Goal: Task Accomplishment & Management: Manage account settings

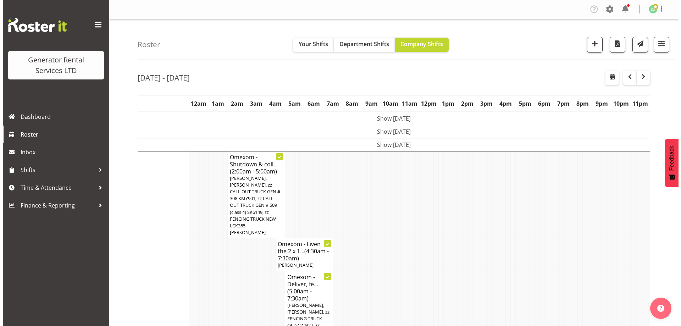
scroll to position [697, 0]
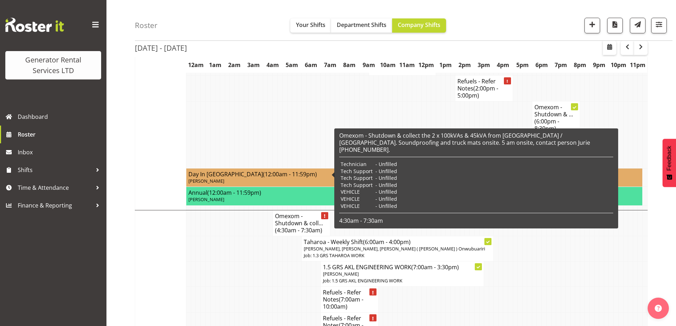
click at [299, 212] on h4 "Omexom - Shutdown & coll... (4:30am - 7:30am)" at bounding box center [301, 222] width 53 height 21
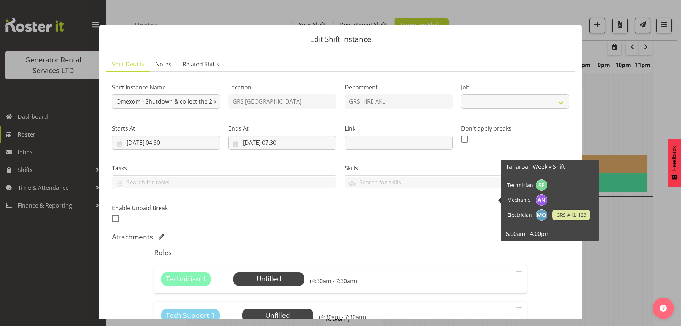
select select "7504"
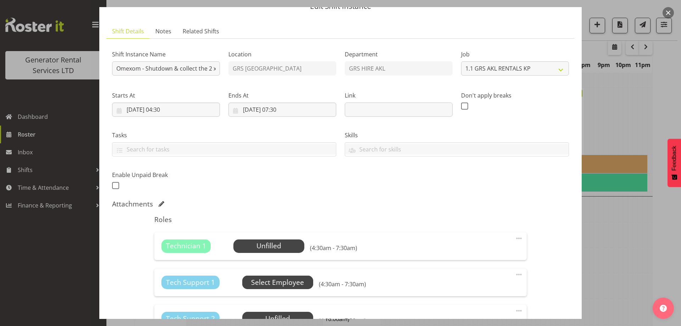
scroll to position [71, 0]
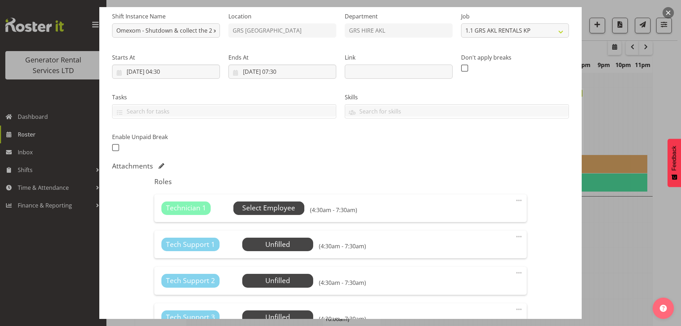
click at [263, 211] on span "Select Employee" at bounding box center [268, 208] width 53 height 10
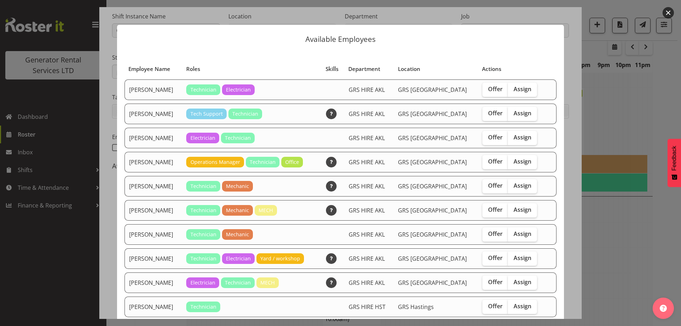
click at [625, 229] on div at bounding box center [340, 163] width 681 height 326
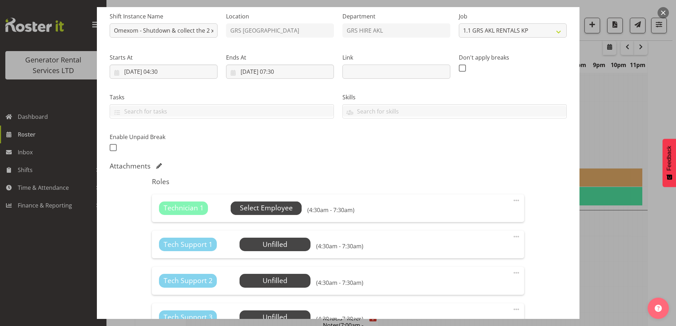
click at [267, 201] on span "Select Employee" at bounding box center [266, 207] width 71 height 13
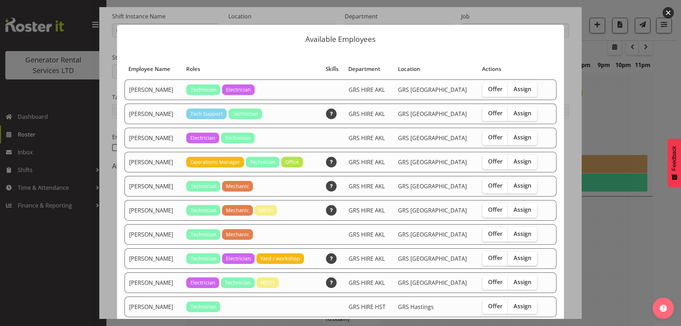
click at [514, 260] on span "Assign" at bounding box center [523, 257] width 18 height 7
click at [511, 260] on input "Assign" at bounding box center [510, 258] width 5 height 5
checkbox input "true"
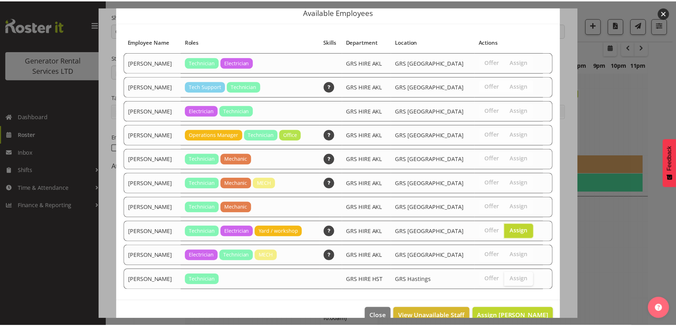
scroll to position [43, 0]
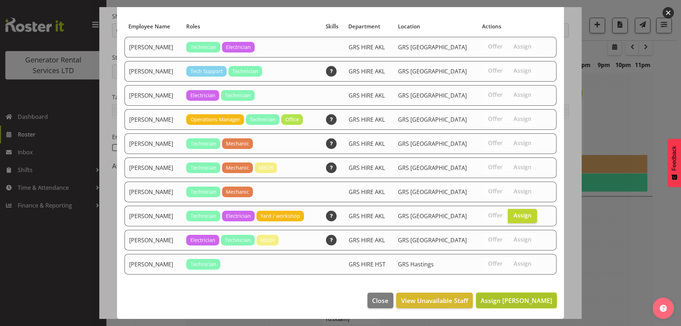
drag, startPoint x: 508, startPoint y: 301, endPoint x: 505, endPoint y: 296, distance: 6.0
click at [508, 301] on span "Assign [PERSON_NAME]" at bounding box center [517, 300] width 72 height 9
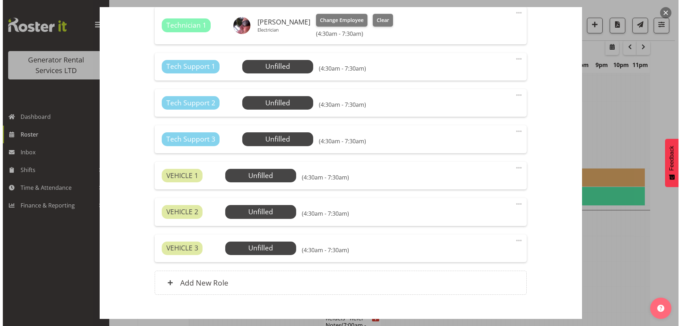
scroll to position [248, 0]
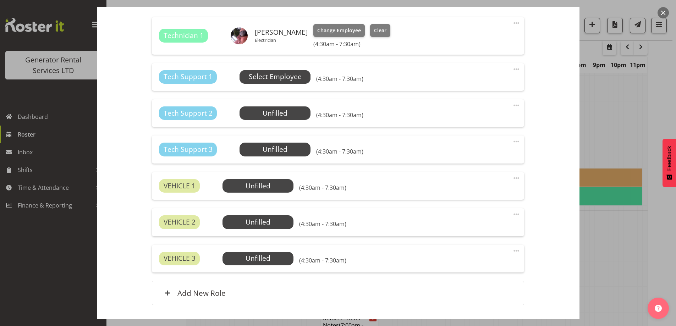
click at [254, 71] on span "Select Employee" at bounding box center [274, 76] width 71 height 13
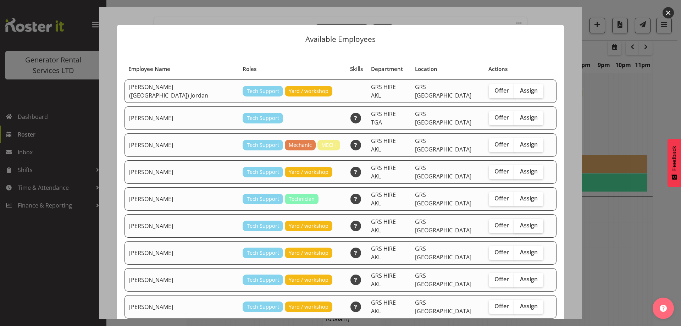
click at [520, 222] on span "Assign" at bounding box center [529, 225] width 18 height 7
click at [514, 223] on input "Assign" at bounding box center [516, 225] width 5 height 5
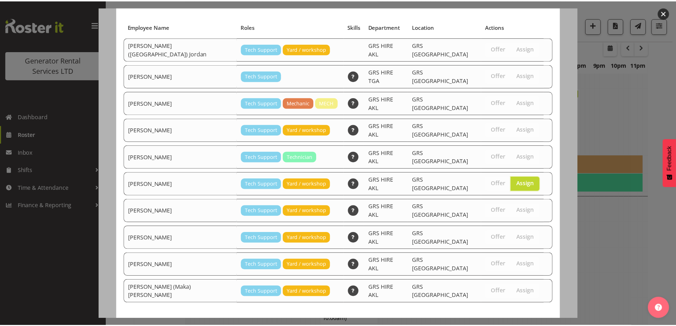
scroll to position [43, 0]
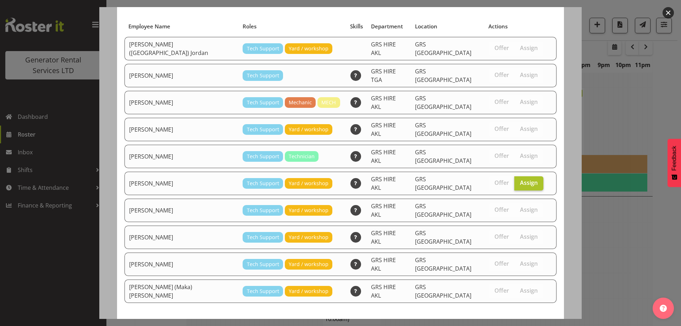
click at [514, 176] on label "Assign" at bounding box center [528, 183] width 29 height 14
click at [514, 181] on input "Assign" at bounding box center [516, 183] width 5 height 5
checkbox input "false"
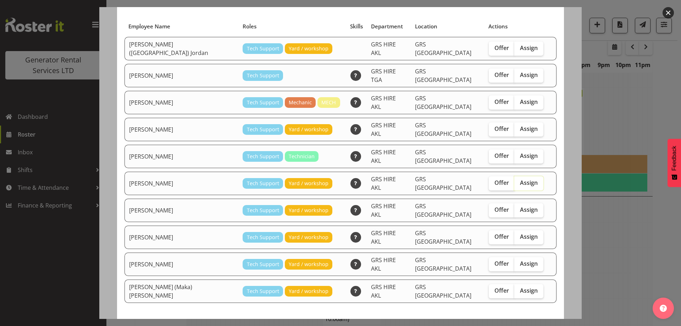
click at [517, 324] on span "Select Employee" at bounding box center [527, 328] width 49 height 9
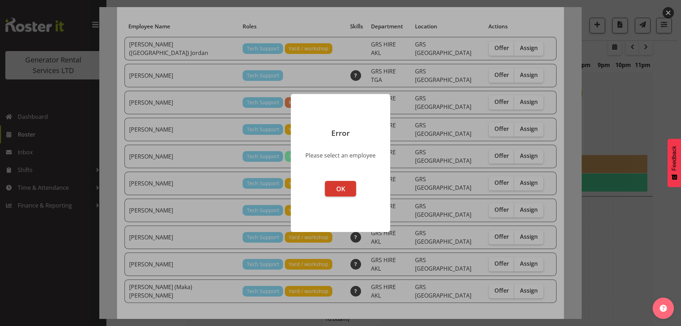
click at [333, 178] on footer "OK" at bounding box center [340, 203] width 99 height 58
click at [339, 187] on span "OK" at bounding box center [340, 188] width 9 height 9
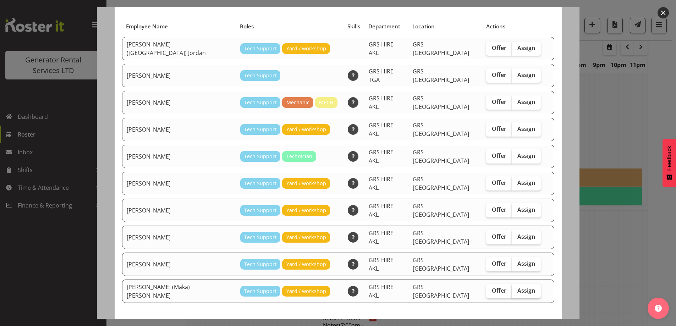
click at [511, 284] on label "Assign" at bounding box center [525, 291] width 29 height 14
click at [511, 288] on input "Assign" at bounding box center [513, 290] width 5 height 5
checkbox input "true"
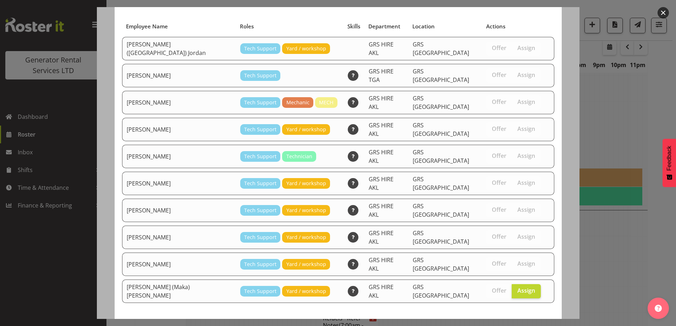
click at [507, 324] on span "Assign [PERSON_NAME] (Maka) [PERSON_NAME]" at bounding box center [477, 328] width 146 height 9
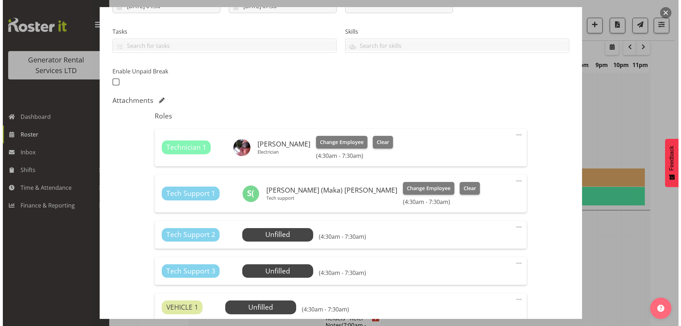
scroll to position [201, 0]
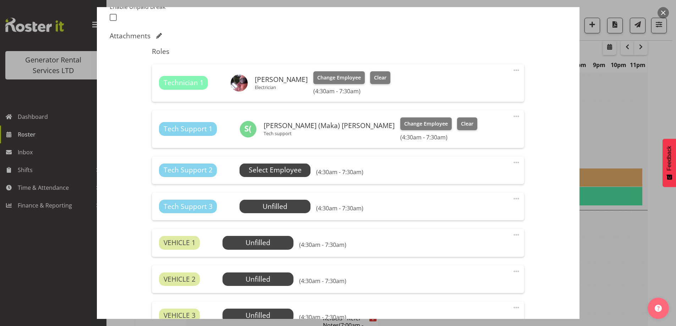
click at [259, 165] on span "Select Employee" at bounding box center [275, 170] width 53 height 10
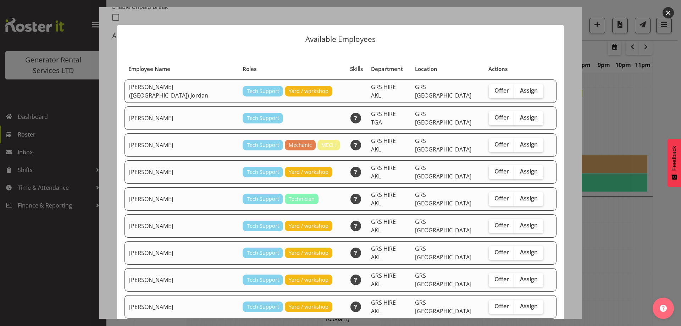
click at [628, 253] on div at bounding box center [340, 163] width 681 height 326
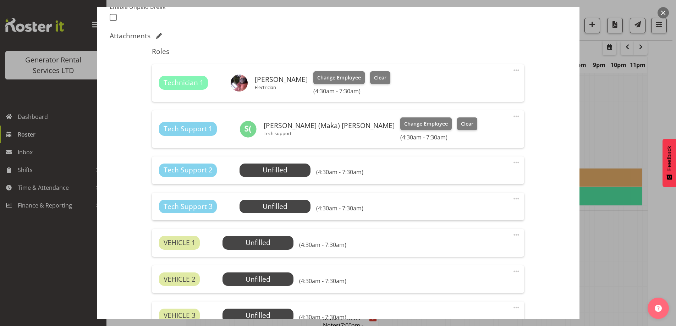
click at [512, 165] on span at bounding box center [516, 162] width 9 height 9
click at [467, 178] on link "Edit" at bounding box center [486, 178] width 68 height 13
select select "8"
select select "2025"
select select "7"
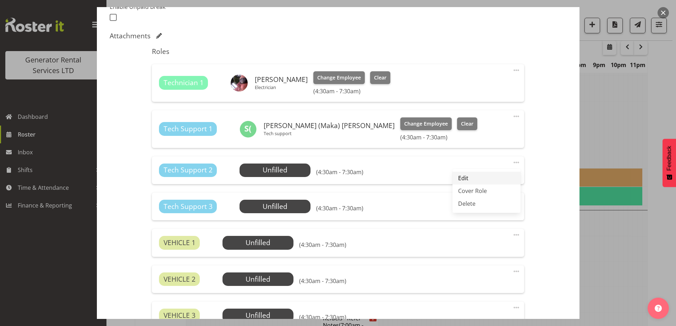
select select "30"
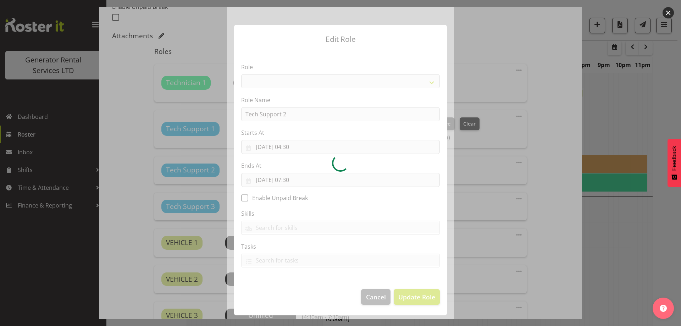
select select "20"
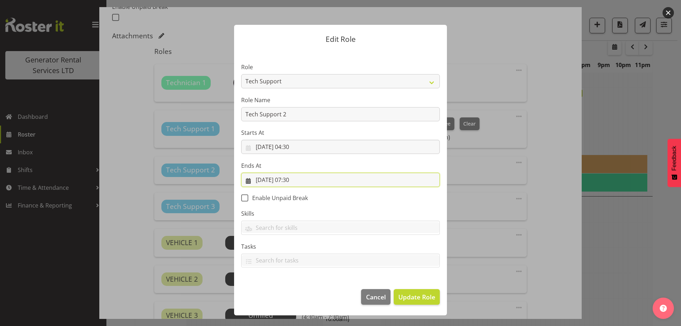
click at [325, 185] on input "[DATE] 07:30" at bounding box center [340, 180] width 199 height 14
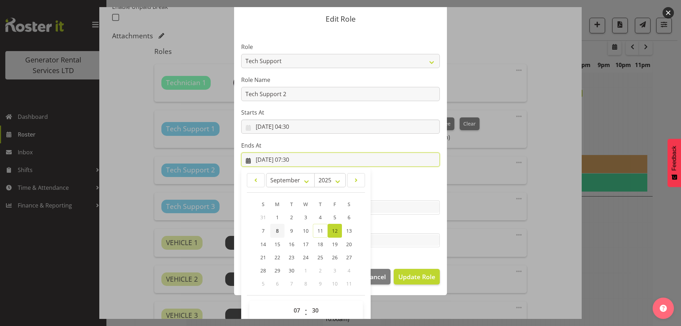
scroll to position [30, 0]
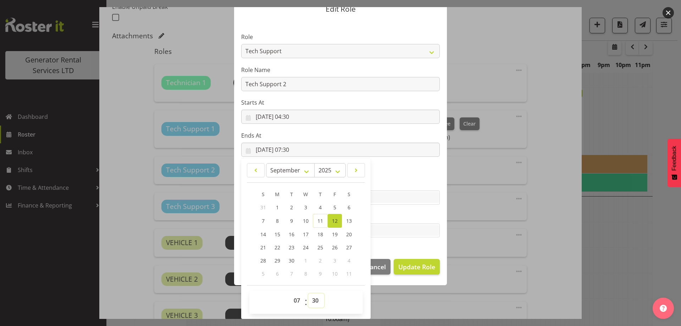
click at [312, 296] on select "00 01 02 03 04 05 06 07 08 09 10 11 12 13 14 15 16 17 18 19 20 21 22 23 24 25 2…" at bounding box center [316, 300] width 16 height 14
select select "0"
click at [308, 293] on select "00 01 02 03 04 05 06 07 08 09 10 11 12 13 14 15 16 17 18 19 20 21 22 23 24 25 2…" at bounding box center [316, 300] width 16 height 14
type input "[DATE] 07:00"
click at [366, 303] on div "January February March April May June July August September October November [D…" at bounding box center [305, 238] width 129 height 155
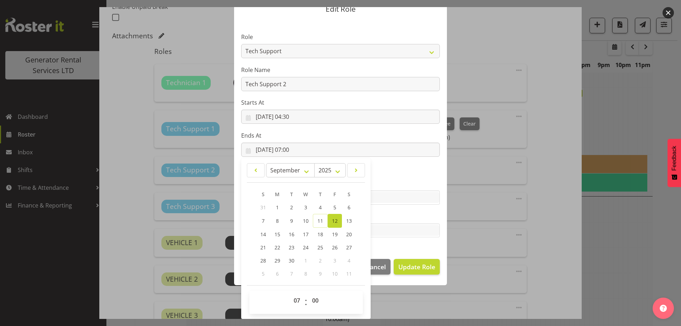
click at [354, 279] on div "S M T W T F S 31 1 2 3 4 5 6 7 8 9 10 11 12 13 14 15 16 17 18 19 20 21 22 23 24…" at bounding box center [306, 234] width 118 height 93
click at [406, 246] on section "Role Account Manager Electrician Engineering GM HSEQ manager MECH Mechanic Offi…" at bounding box center [340, 136] width 213 height 232
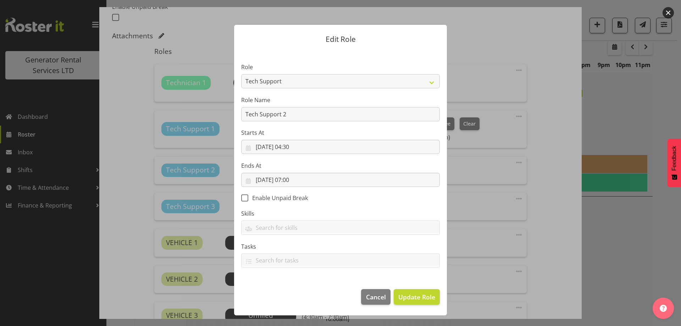
scroll to position [0, 0]
click at [410, 293] on span "Update Role" at bounding box center [416, 296] width 37 height 9
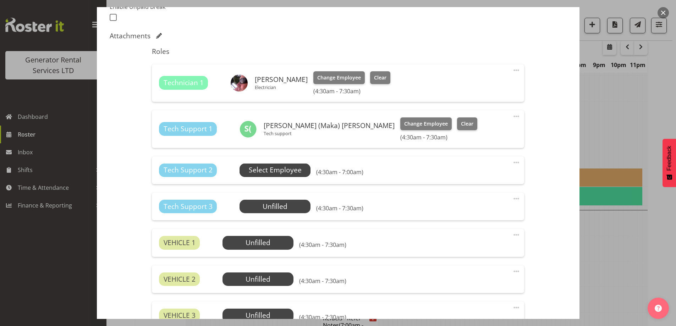
click at [284, 170] on span "Select Employee" at bounding box center [275, 170] width 53 height 10
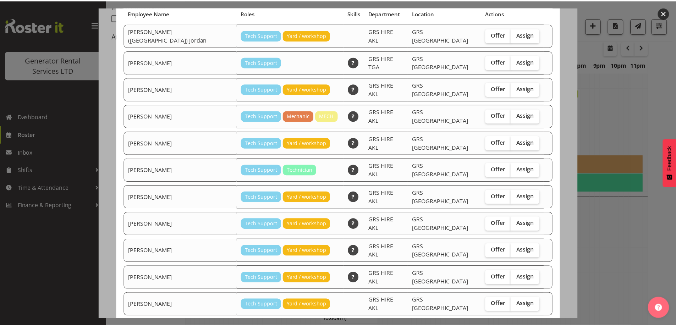
scroll to position [67, 0]
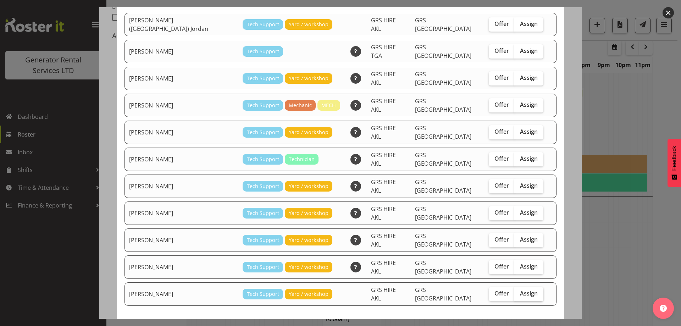
click at [514, 291] on input "Assign" at bounding box center [516, 293] width 5 height 5
checkbox input "true"
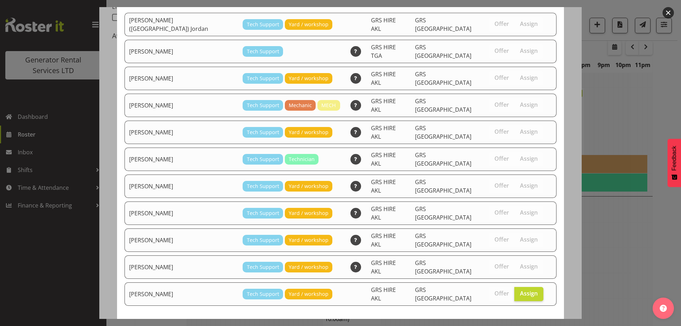
click at [496, 326] on span "Assign [PERSON_NAME]" at bounding box center [517, 331] width 72 height 9
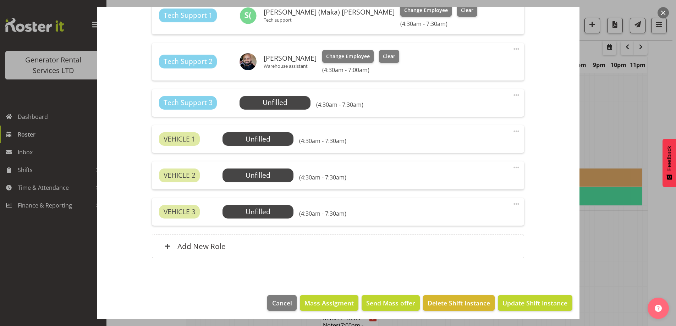
scroll to position [317, 0]
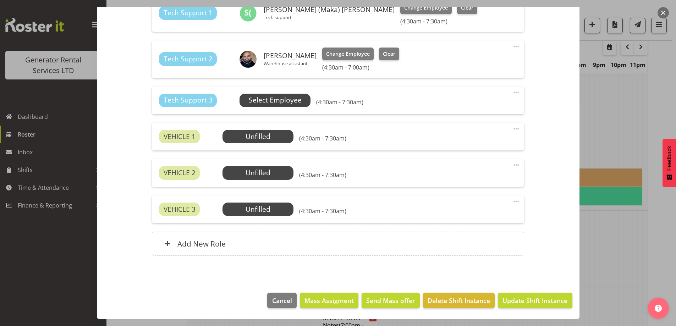
click at [285, 101] on span "Select Employee" at bounding box center [275, 100] width 53 height 10
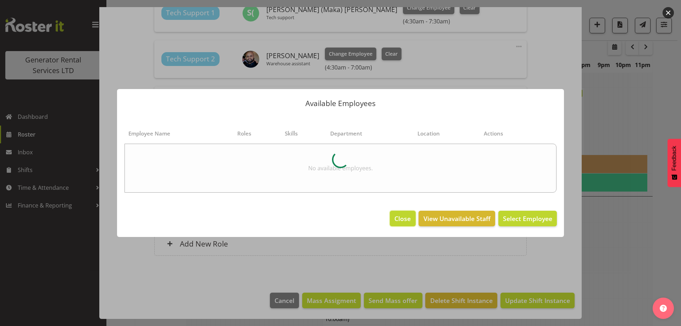
click at [401, 222] on span "Close" at bounding box center [402, 218] width 16 height 9
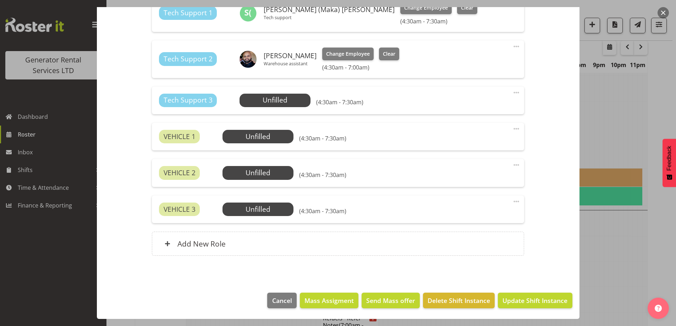
drag, startPoint x: 511, startPoint y: 94, endPoint x: 492, endPoint y: 109, distance: 25.0
click at [512, 94] on span at bounding box center [516, 92] width 9 height 9
click at [462, 133] on link "Delete" at bounding box center [486, 133] width 68 height 13
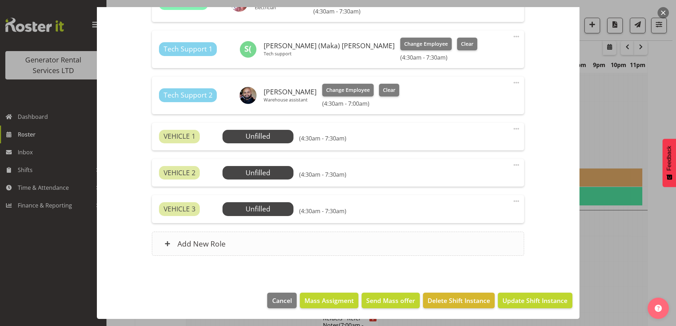
click at [361, 240] on div "Add New Role" at bounding box center [338, 244] width 372 height 24
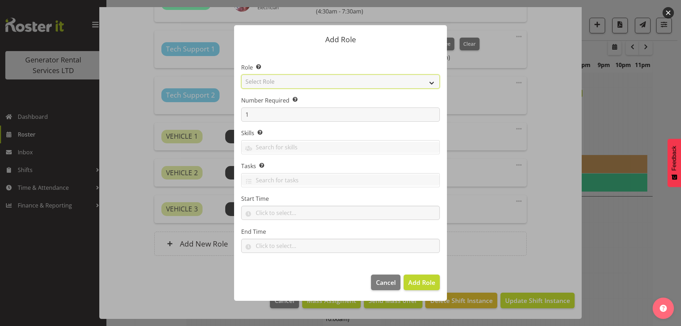
click at [315, 85] on select "Select Role Account Manager Electrician Engineering GM HSEQ manager MECH Mechan…" at bounding box center [340, 81] width 199 height 14
select select "24"
click at [241, 74] on select "Select Role Account Manager Electrician Engineering GM HSEQ manager MECH Mechan…" at bounding box center [340, 81] width 199 height 14
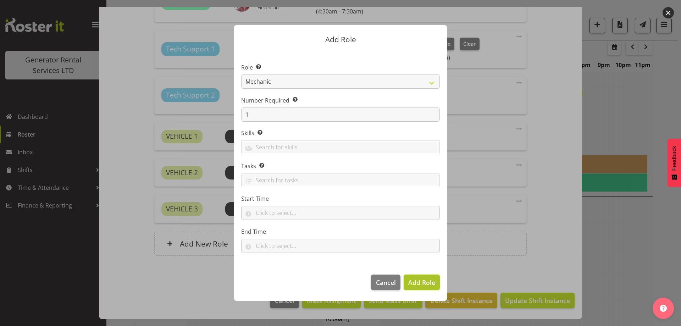
click at [416, 285] on span "Add Role" at bounding box center [421, 282] width 27 height 9
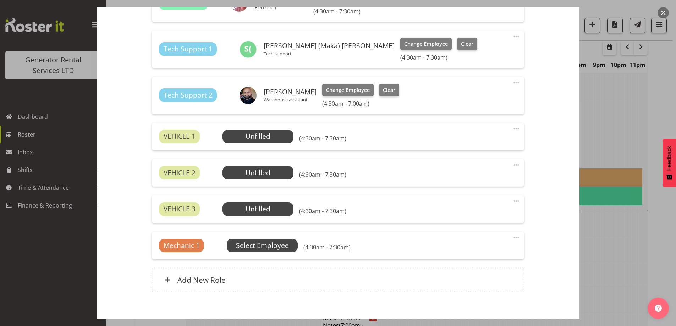
click at [287, 240] on span "Select Employee" at bounding box center [262, 245] width 71 height 13
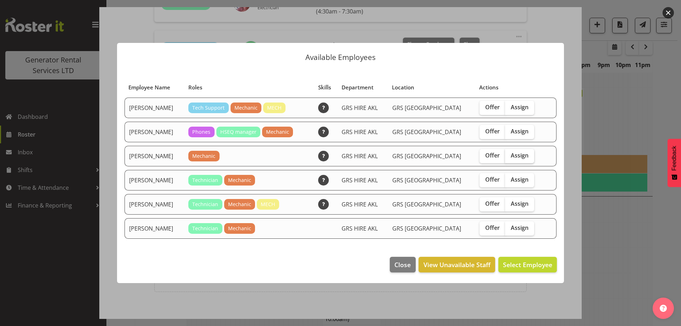
click at [520, 155] on span "Assign" at bounding box center [520, 155] width 18 height 7
click at [510, 155] on input "Assign" at bounding box center [507, 155] width 5 height 5
checkbox input "true"
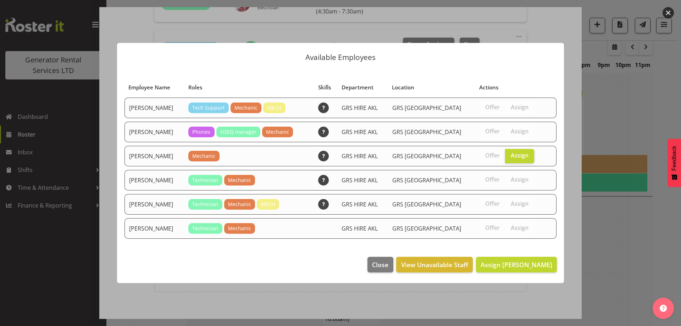
click at [540, 256] on footer "Close View Unavailable Staff Assign [PERSON_NAME]" at bounding box center [340, 266] width 447 height 33
click at [537, 262] on span "Assign [PERSON_NAME]" at bounding box center [517, 264] width 72 height 9
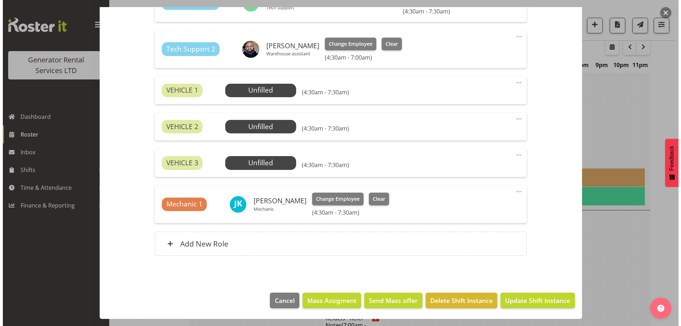
scroll to position [221, 0]
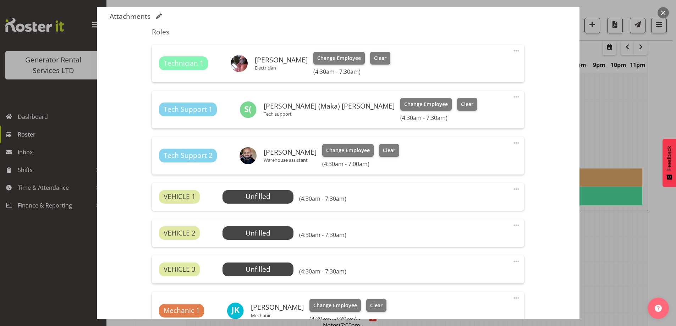
click at [268, 210] on div "VEHICLE 1 Unfilled Select Employee (4:30am - 7:30am) Edit Cover Role Delete" at bounding box center [338, 197] width 372 height 28
click at [271, 204] on div "VEHICLE 1 Unfilled Select Employee (4:30am - 7:30am) Edit Cover Role Delete" at bounding box center [338, 197] width 372 height 28
click at [232, 191] on span "Select Employee" at bounding box center [257, 196] width 71 height 13
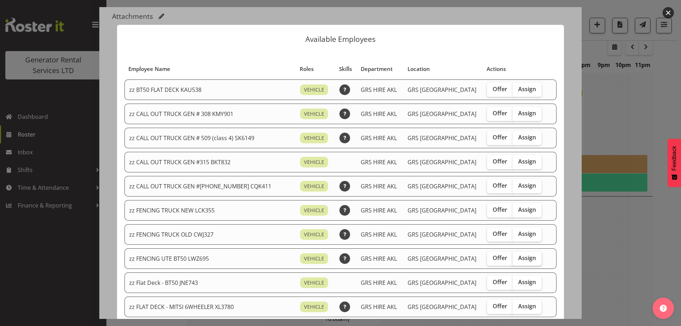
click at [518, 259] on span "Assign" at bounding box center [527, 257] width 18 height 7
click at [512, 259] on input "Assign" at bounding box center [514, 258] width 5 height 5
checkbox input "true"
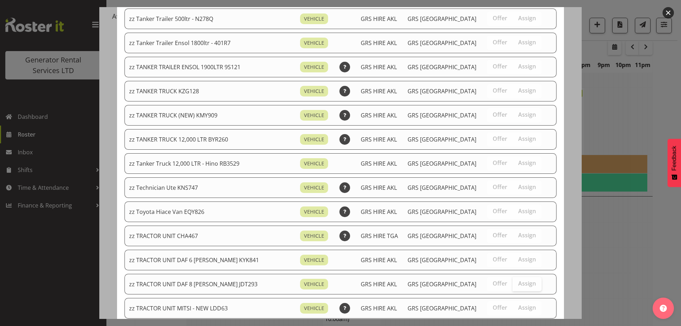
scroll to position [887, 0]
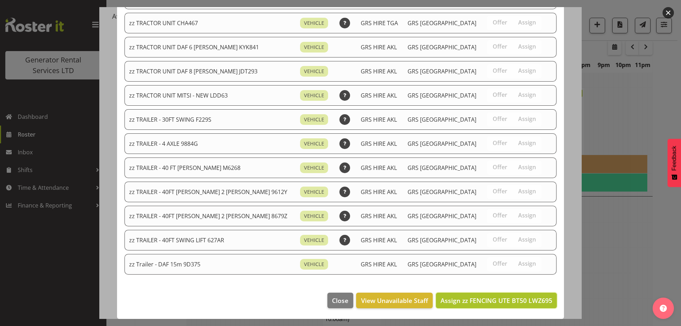
click at [512, 305] on span "Assign zz FENCING UTE BT50 LWZ695" at bounding box center [496, 300] width 112 height 9
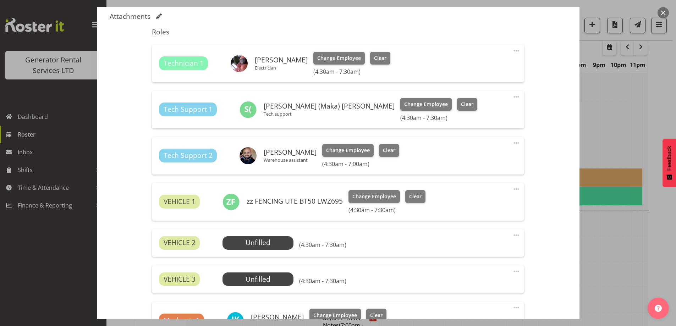
click at [277, 251] on div "VEHICLE 2 Unfilled Select Employee (4:30am - 7:30am) Edit Cover Role Delete" at bounding box center [338, 243] width 372 height 28
click at [278, 238] on span "Select Employee" at bounding box center [258, 243] width 53 height 10
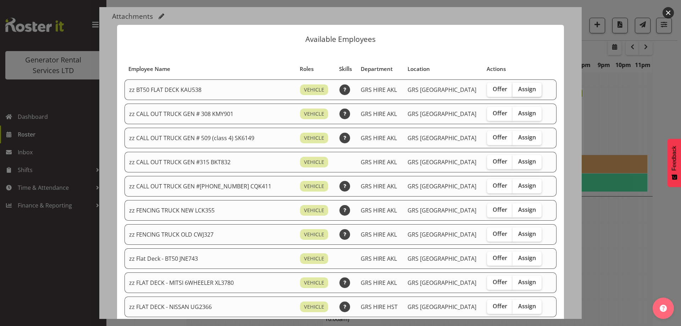
click at [522, 92] on span "Assign" at bounding box center [527, 88] width 18 height 7
click at [517, 91] on input "Assign" at bounding box center [514, 89] width 5 height 5
checkbox input "true"
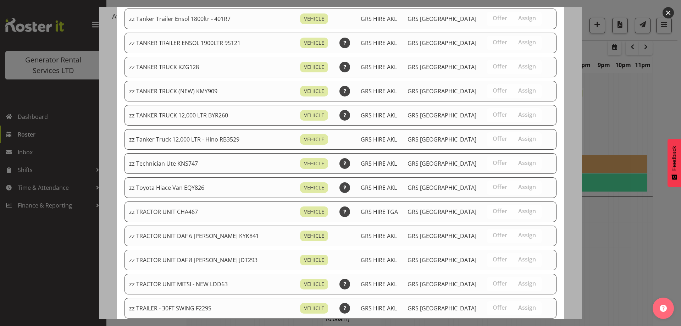
scroll to position [862, 0]
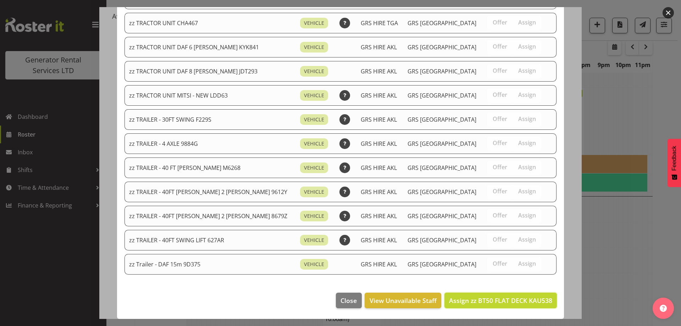
click at [512, 299] on span "Assign zz BT50 FLAT DECK KAU538" at bounding box center [500, 300] width 103 height 9
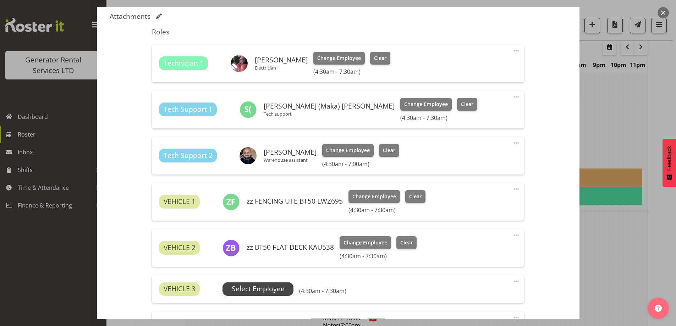
click at [255, 291] on span "Select Employee" at bounding box center [258, 289] width 53 height 10
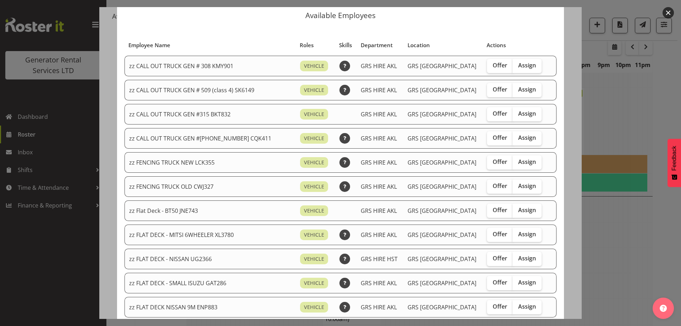
scroll to position [35, 0]
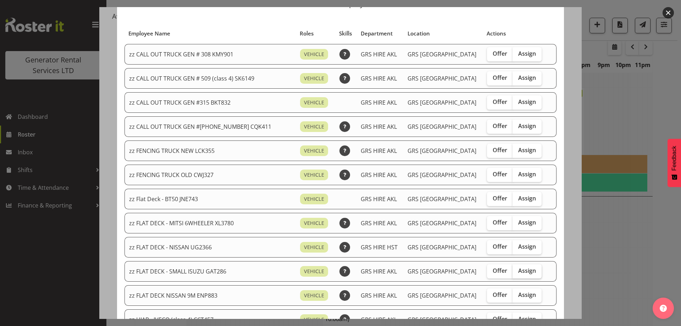
click at [518, 272] on span "Assign" at bounding box center [527, 270] width 18 height 7
click at [517, 272] on input "Assign" at bounding box center [514, 270] width 5 height 5
checkbox input "true"
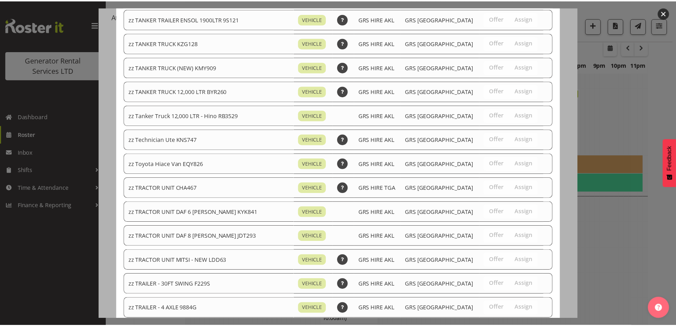
scroll to position [838, 0]
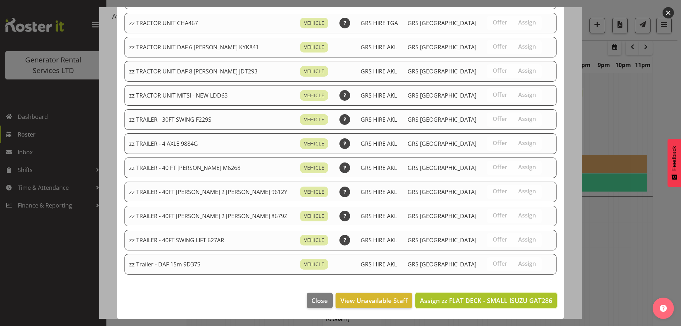
click at [513, 295] on button "Assign zz FLAT DECK - SMALL ISUZU GAT286" at bounding box center [486, 301] width 142 height 16
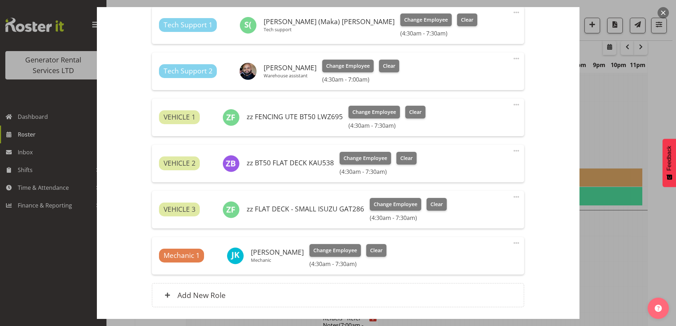
scroll to position [356, 0]
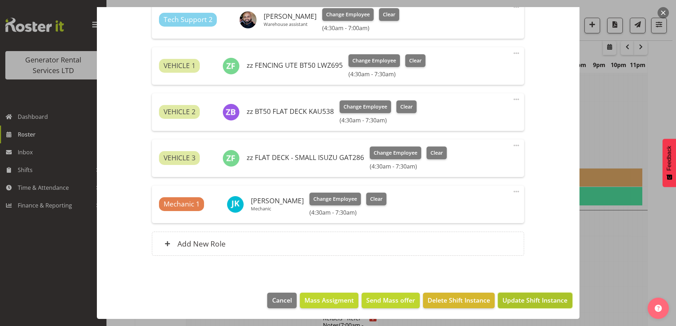
click at [515, 297] on span "Update Shift Instance" at bounding box center [534, 299] width 65 height 9
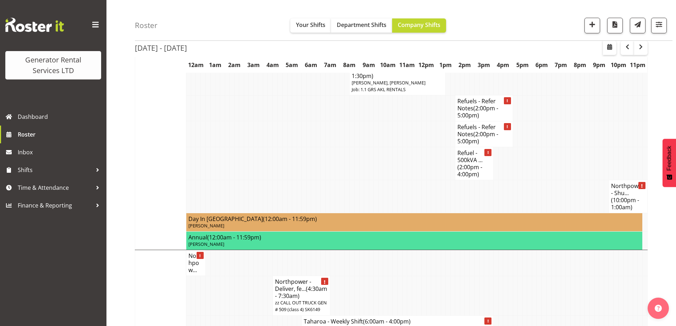
scroll to position [1193, 0]
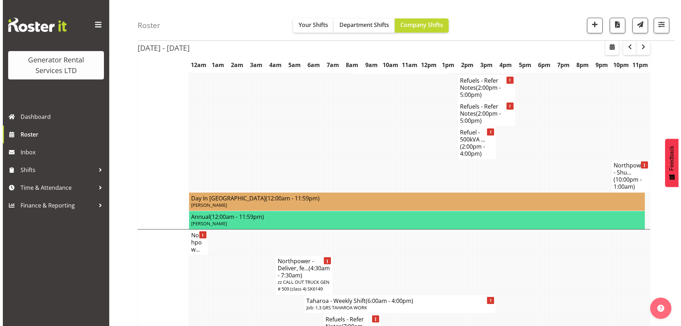
scroll to position [1052, 0]
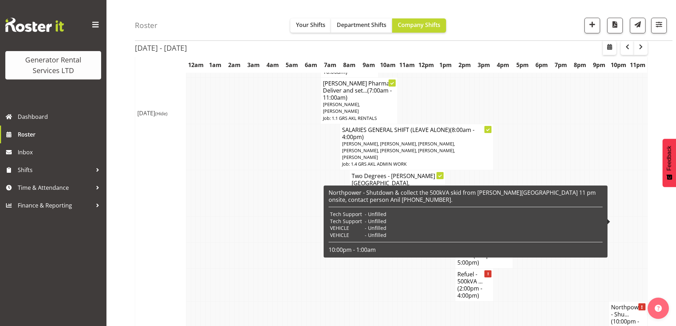
click at [627, 304] on h4 "Northpower - Shu... (10:00pm - 1:00am)" at bounding box center [628, 318] width 34 height 28
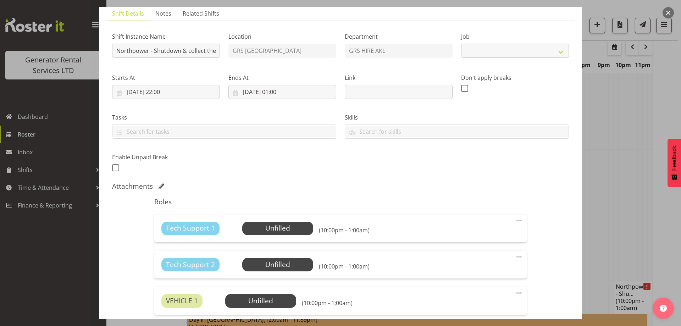
select select "7504"
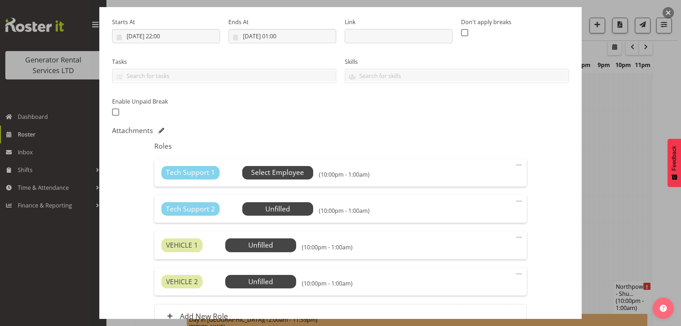
click at [276, 172] on span "Select Employee" at bounding box center [277, 172] width 53 height 10
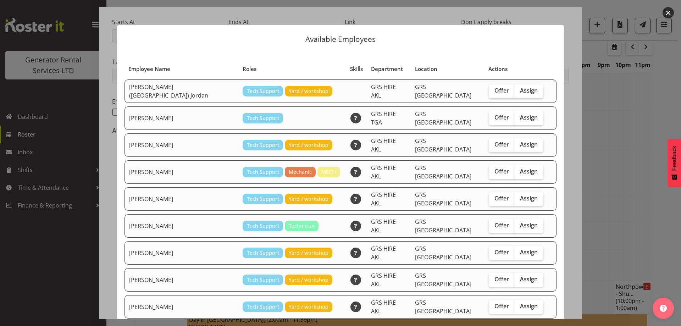
click at [527, 273] on div "Offer Assign" at bounding box center [516, 280] width 55 height 14
click at [520, 276] on span "Assign" at bounding box center [529, 279] width 18 height 7
click at [514, 277] on input "Assign" at bounding box center [516, 279] width 5 height 5
checkbox input "true"
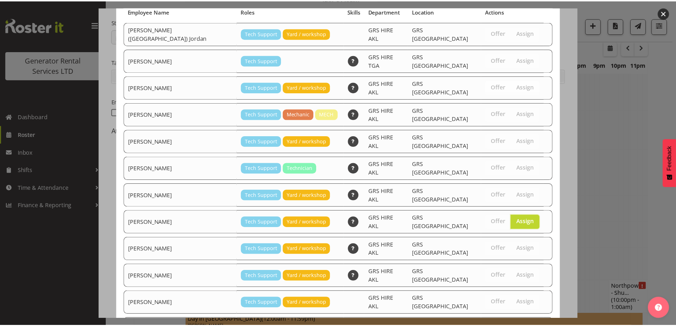
scroll to position [91, 0]
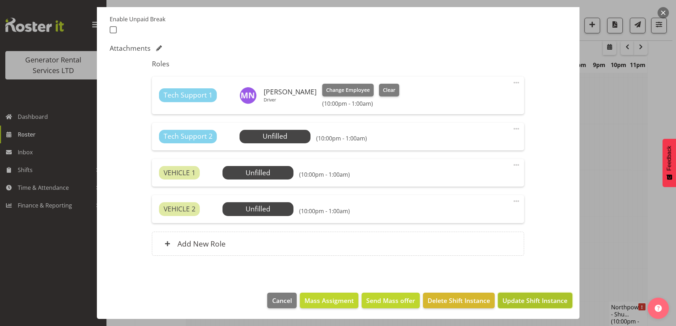
click at [505, 296] on span "Update Shift Instance" at bounding box center [534, 300] width 65 height 9
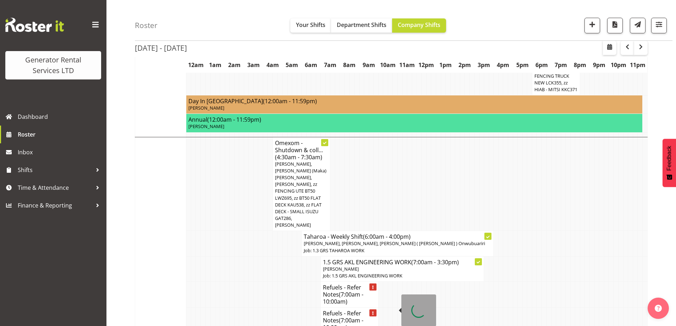
scroll to position [874, 0]
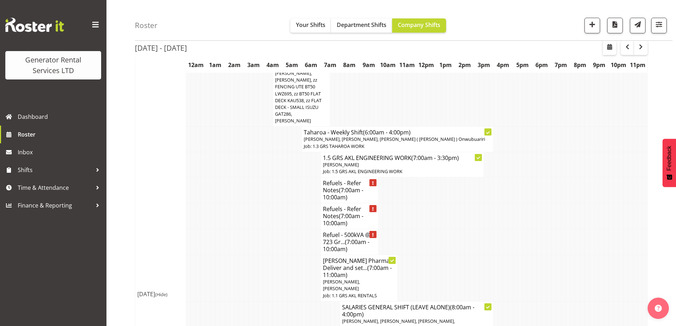
click at [282, 301] on td at bounding box center [284, 324] width 5 height 46
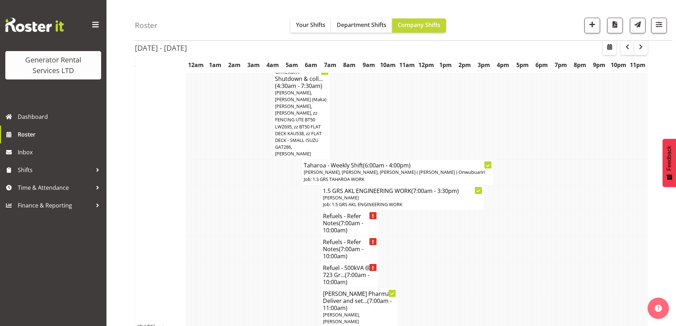
scroll to position [839, 0]
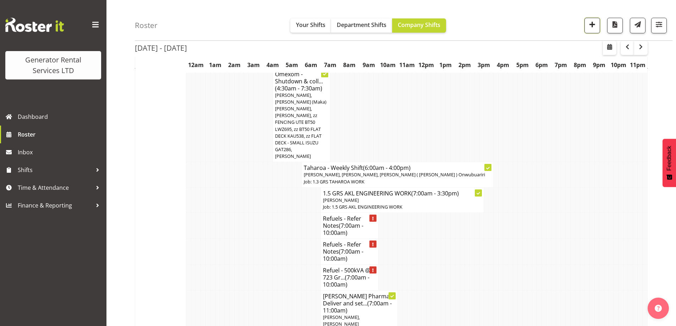
click at [597, 24] on button "button" at bounding box center [592, 26] width 16 height 16
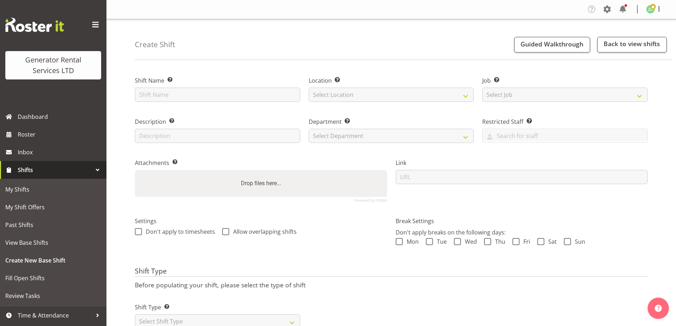
click at [239, 105] on div "Shift Name Enter a name for the shift (e.g. Day Shift)." at bounding box center [218, 86] width 174 height 41
click at [239, 98] on input "text" at bounding box center [217, 95] width 165 height 14
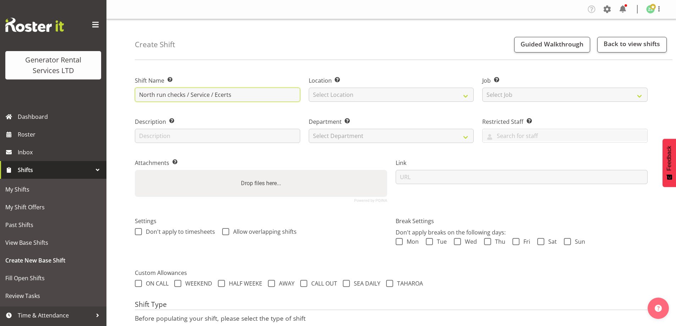
drag, startPoint x: 237, startPoint y: 97, endPoint x: 186, endPoint y: 96, distance: 51.4
click at [186, 96] on input "North run checks / Service / Ecerts" at bounding box center [217, 95] width 165 height 14
type input "North run checks"
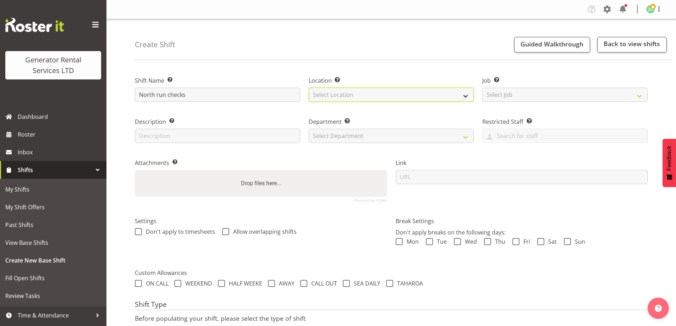
drag, startPoint x: 366, startPoint y: 93, endPoint x: 367, endPoint y: 97, distance: 4.0
click at [366, 93] on select "Select Location [GEOGRAPHIC_DATA] [GEOGRAPHIC_DATA]" at bounding box center [391, 95] width 165 height 14
select select "28"
click at [309, 88] on select "Select Location [GEOGRAPHIC_DATA] [GEOGRAPHIC_DATA]" at bounding box center [391, 95] width 165 height 14
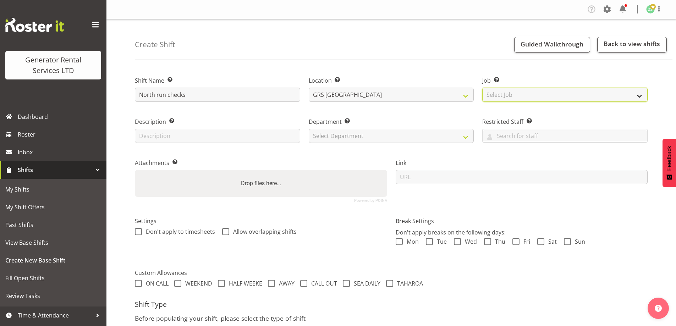
drag, startPoint x: 505, startPoint y: 92, endPoint x: 504, endPoint y: 99, distance: 7.3
click at [504, 94] on select "Select Job Create new job 1.1 GRS AKL RENTALS 1.1 GRS AKL RENTALS AC 1.1 GRS AK…" at bounding box center [564, 95] width 165 height 14
select select "9"
click at [482, 88] on select "Select Job Create new job 1.1 GRS AKL RENTALS 1.1 GRS AKL RENTALS AC 1.1 GRS AK…" at bounding box center [564, 95] width 165 height 14
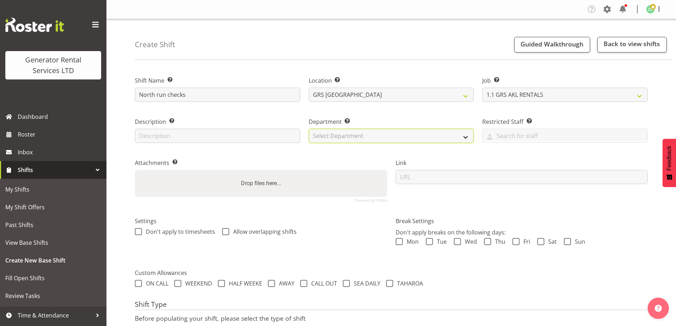
click at [421, 135] on select "Select Department GRS ADMIN AKL GRS HIRE AKL GRS HIRE TGA GRS HIRE HST GRS ENGI…" at bounding box center [391, 136] width 165 height 14
select select "20"
click at [309, 129] on select "Select Department GRS ADMIN AKL GRS HIRE AKL GRS HIRE TGA GRS HIRE HST GRS ENGI…" at bounding box center [391, 136] width 165 height 14
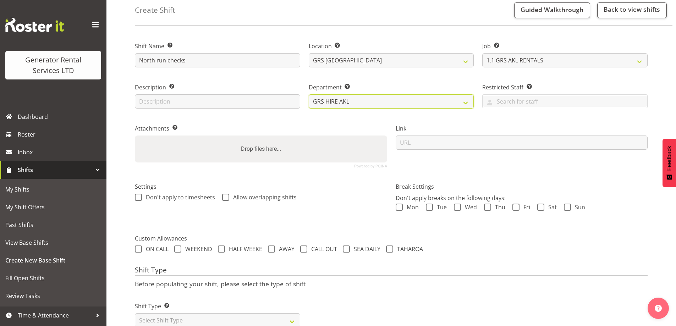
scroll to position [58, 0]
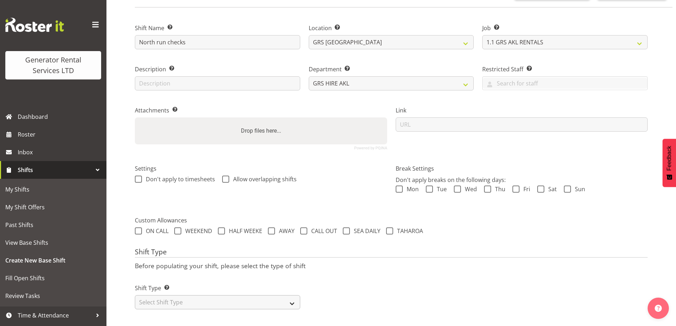
drag, startPoint x: 198, startPoint y: 288, endPoint x: 193, endPoint y: 294, distance: 8.3
click at [194, 293] on div "Shift Type Shift Types: One Off – Select this if you would like a single shift …" at bounding box center [217, 297] width 165 height 26
click at [191, 298] on select "Select Shift Type One Off Shift Recurring Shift Rotating Shift" at bounding box center [217, 302] width 165 height 14
select select "one_off"
click at [135, 295] on select "Select Shift Type One Off Shift Recurring Shift Rotating Shift" at bounding box center [217, 302] width 165 height 14
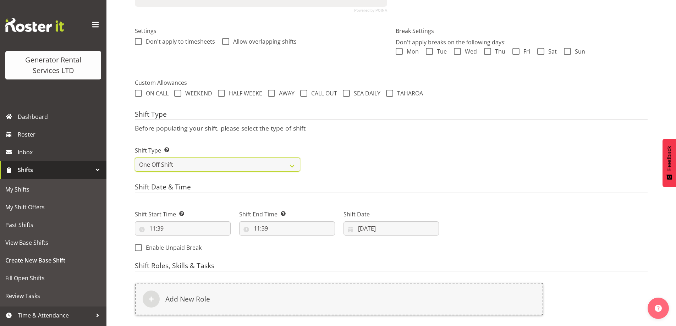
scroll to position [285, 0]
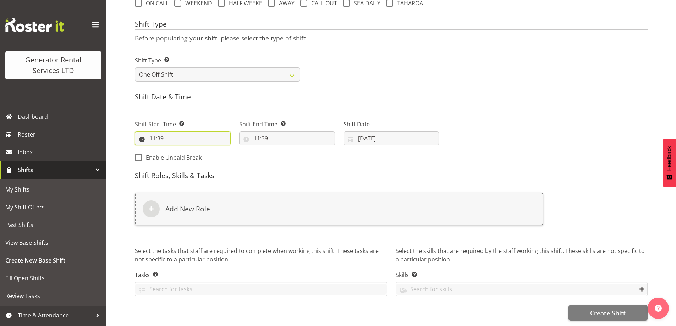
click at [185, 131] on input "11:39" at bounding box center [183, 138] width 96 height 14
click at [186, 150] on select "00 01 02 03 04 05 06 07 08 09 10 11 12 13 14 15 16 17 18 19 20 21 22 23" at bounding box center [183, 157] width 16 height 14
select select "7"
click at [175, 150] on select "00 01 02 03 04 05 06 07 08 09 10 11 12 13 14 15 16 17 18 19 20 21 22 23" at bounding box center [183, 157] width 16 height 14
type input "07:39"
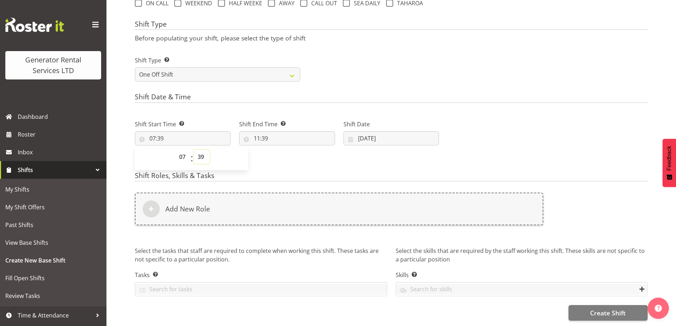
drag, startPoint x: 203, startPoint y: 150, endPoint x: 202, endPoint y: 144, distance: 5.4
click at [203, 150] on select "00 01 02 03 04 05 06 07 08 09 10 11 12 13 14 15 16 17 18 19 20 21 22 23 24 25 2…" at bounding box center [202, 157] width 16 height 14
select select "0"
click at [194, 150] on select "00 01 02 03 04 05 06 07 08 09 10 11 12 13 14 15 16 17 18 19 20 21 22 23 24 25 2…" at bounding box center [202, 157] width 16 height 14
type input "07:00"
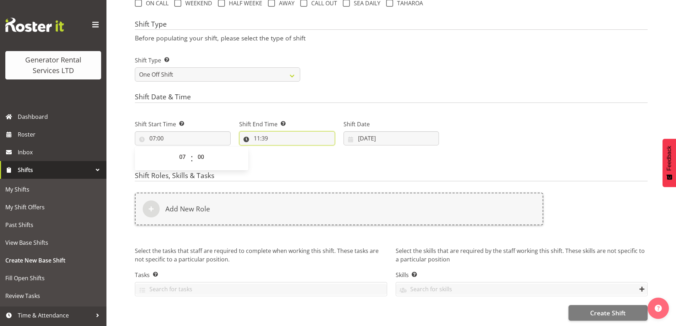
click at [307, 131] on input "11:39" at bounding box center [287, 138] width 96 height 14
click at [285, 151] on select "00 01 02 03 04 05 06 07 08 09 10 11 12 13 14 15 16 17 18 19 20 21 22 23" at bounding box center [287, 157] width 16 height 14
select select "16"
click at [279, 150] on select "00 01 02 03 04 05 06 07 08 09 10 11 12 13 14 15 16 17 18 19 20 21 22 23" at bounding box center [287, 157] width 16 height 14
type input "16:39"
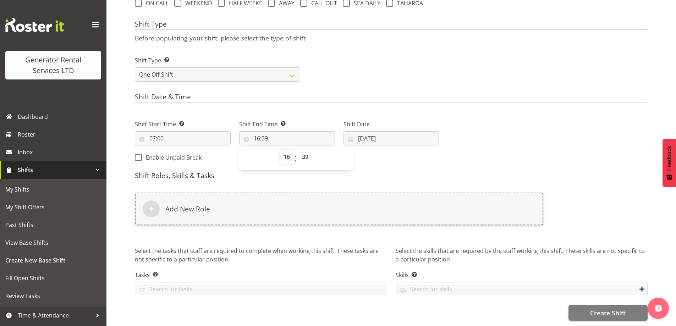
drag, startPoint x: 289, startPoint y: 155, endPoint x: 289, endPoint y: 146, distance: 9.6
click at [289, 150] on select "00 01 02 03 04 05 06 07 08 09 10 11 12 13 14 15 16 17 18 19 20 21 22 23" at bounding box center [287, 157] width 16 height 14
select select "15"
click at [279, 150] on select "00 01 02 03 04 05 06 07 08 09 10 11 12 13 14 15 16 17 18 19 20 21 22 23" at bounding box center [287, 157] width 16 height 14
type input "15:39"
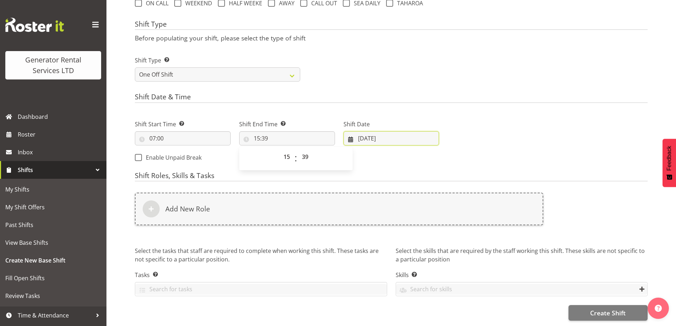
click at [364, 131] on input "11/09/2025" at bounding box center [391, 138] width 96 height 14
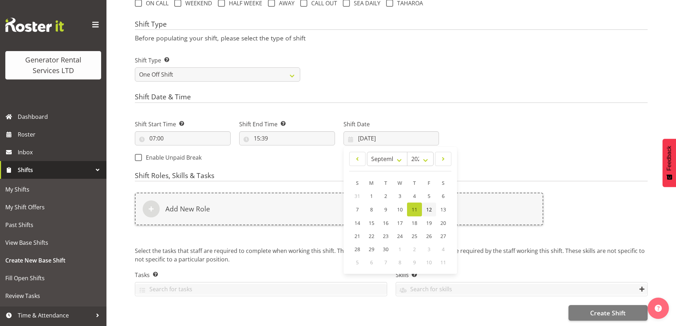
click at [427, 206] on span "12" at bounding box center [429, 209] width 6 height 7
type input "12/09/2025"
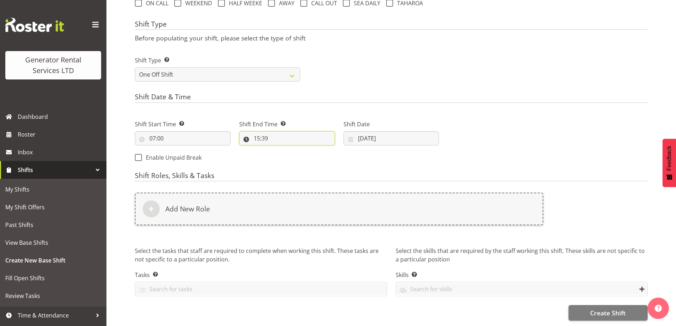
click at [319, 132] on input "15:39" at bounding box center [287, 138] width 96 height 14
click at [312, 151] on select "00 01 02 03 04 05 06 07 08 09 10 11 12 13 14 15 16 17 18 19 20 21 22 23 24 25 2…" at bounding box center [306, 157] width 16 height 14
select select "0"
click at [298, 150] on select "00 01 02 03 04 05 06 07 08 09 10 11 12 13 14 15 16 17 18 19 20 21 22 23 24 25 2…" at bounding box center [306, 157] width 16 height 14
type input "15:00"
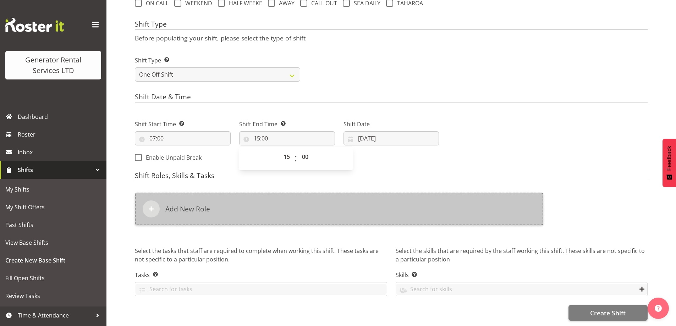
click at [306, 208] on div "Add New Role" at bounding box center [339, 209] width 408 height 33
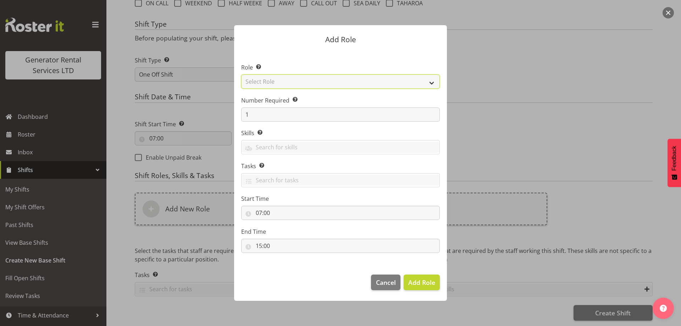
click at [303, 80] on select "Select Role Account Manager Electrician Engineering GM HSEQ manager MECH Mechan…" at bounding box center [340, 81] width 199 height 14
select select "24"
click at [241, 74] on select "Select Role Account Manager Electrician Engineering GM HSEQ manager MECH Mechan…" at bounding box center [340, 81] width 199 height 14
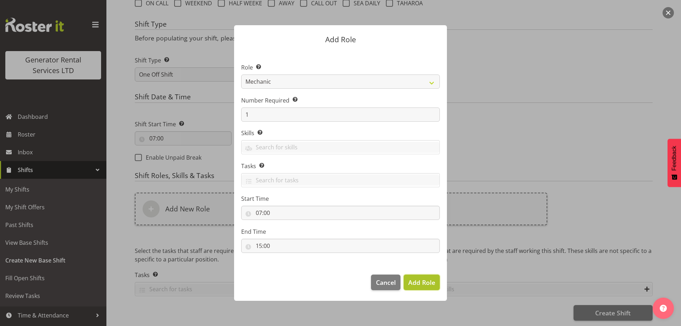
click at [416, 279] on span "Add Role" at bounding box center [421, 282] width 27 height 9
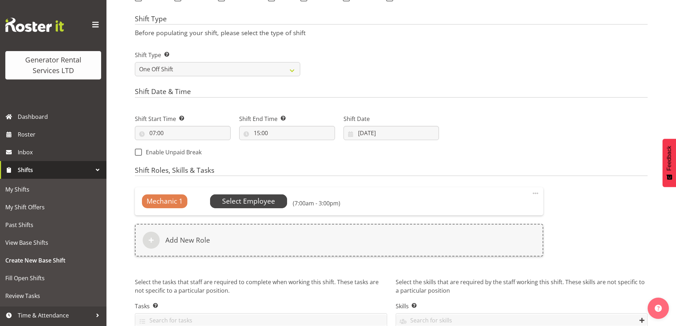
click at [254, 199] on span "Select Employee" at bounding box center [248, 201] width 53 height 10
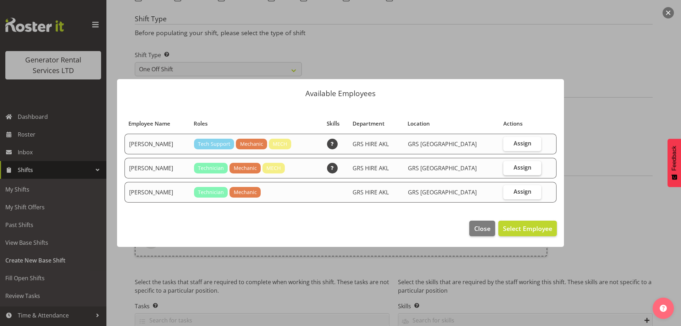
click at [526, 168] on span "Assign" at bounding box center [523, 167] width 18 height 7
click at [508, 168] on input "Assign" at bounding box center [505, 167] width 5 height 5
checkbox input "true"
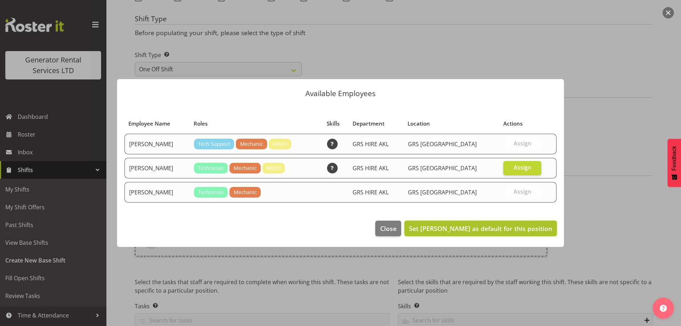
click at [530, 225] on span "Set Mike Chalmers as default for this position" at bounding box center [480, 228] width 143 height 9
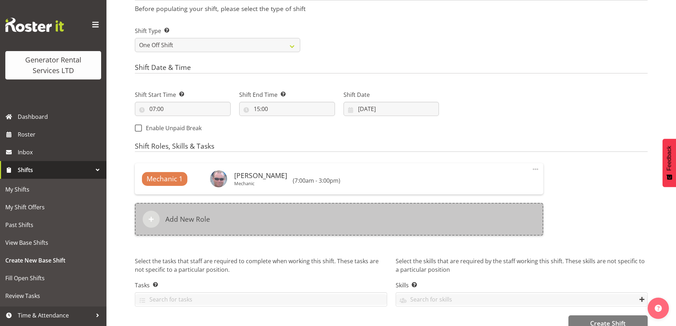
scroll to position [325, 0]
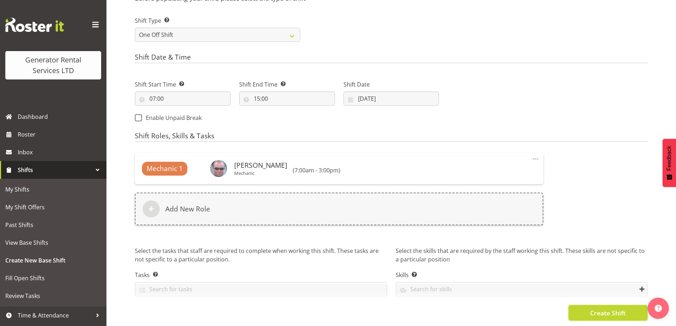
click at [610, 310] on span "Create Shift" at bounding box center [607, 312] width 35 height 9
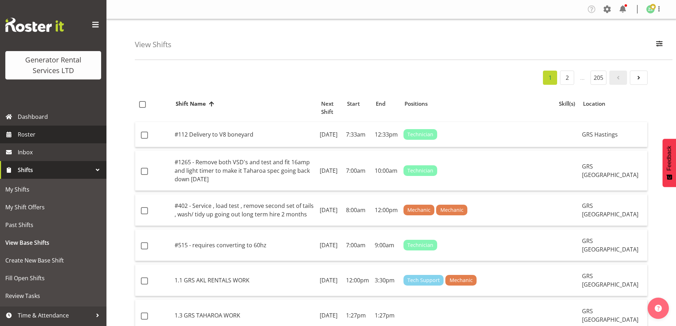
click at [25, 140] on link "Roster" at bounding box center [53, 135] width 106 height 18
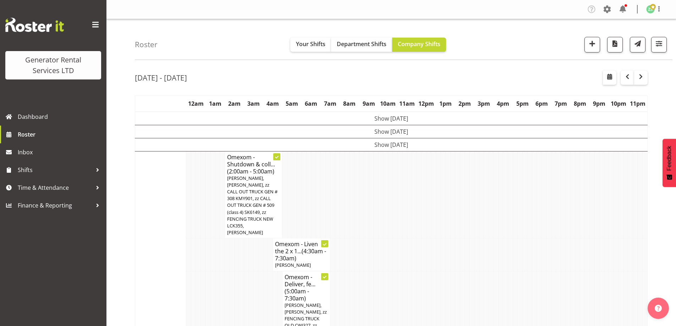
click at [213, 271] on td at bounding box center [212, 308] width 5 height 74
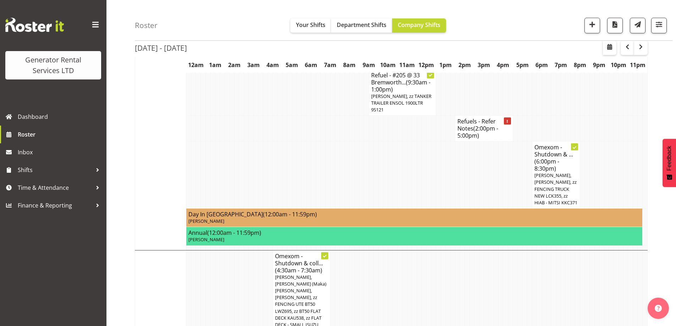
scroll to position [674, 0]
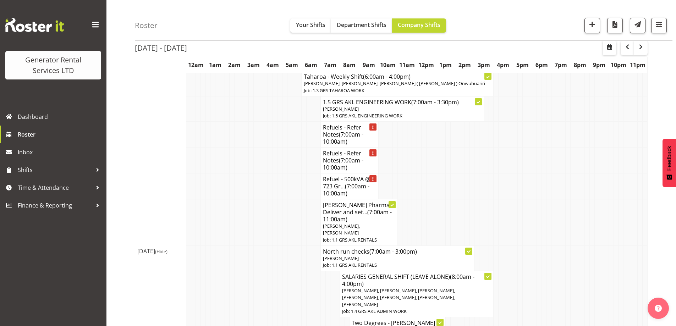
scroll to position [1028, 0]
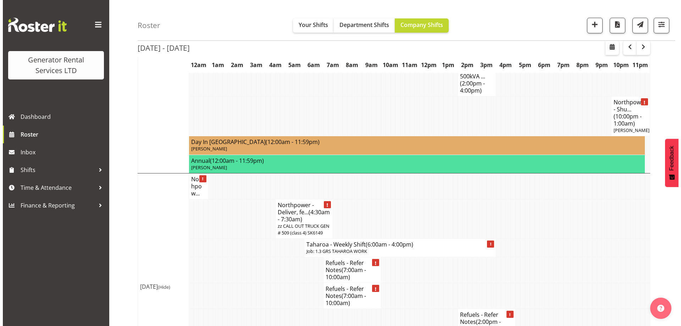
scroll to position [1312, 0]
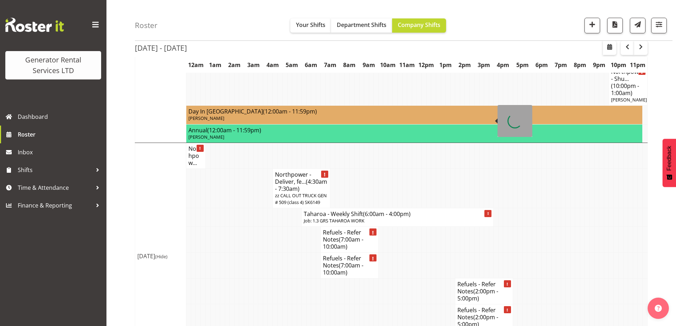
click at [315, 210] on h4 "Taharoa - Weekly Shift (6:00am - 4:00pm)" at bounding box center [397, 213] width 187 height 7
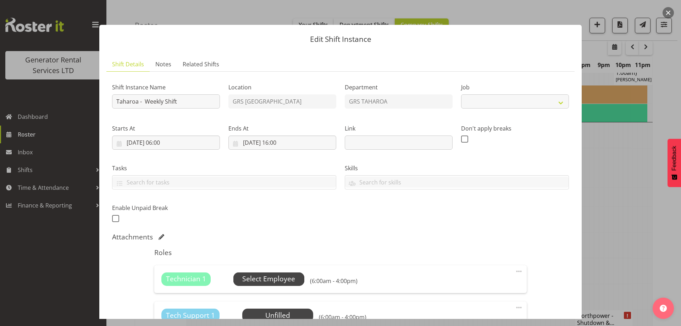
select select "874"
click at [256, 284] on span "Select Employee" at bounding box center [268, 279] width 53 height 10
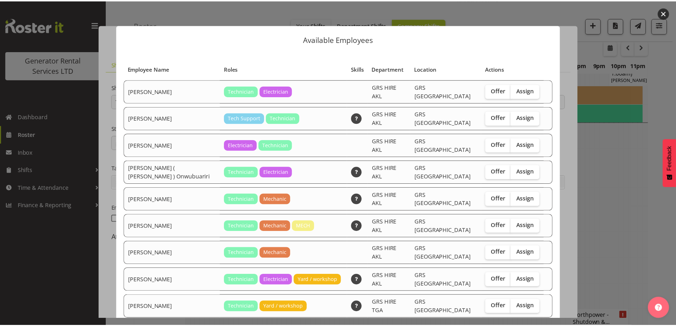
scroll to position [91, 0]
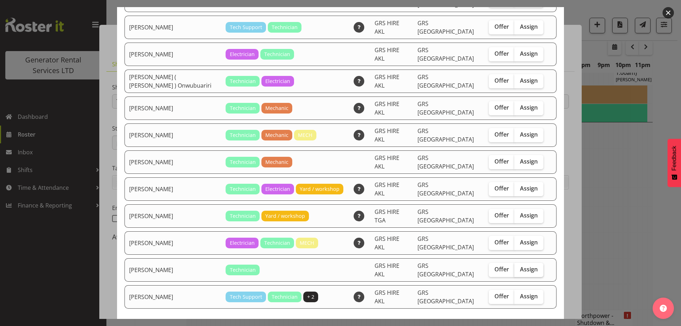
click at [520, 266] on span "Assign" at bounding box center [529, 269] width 18 height 7
click at [514, 267] on input "Assign" at bounding box center [516, 269] width 5 height 5
checkbox input "true"
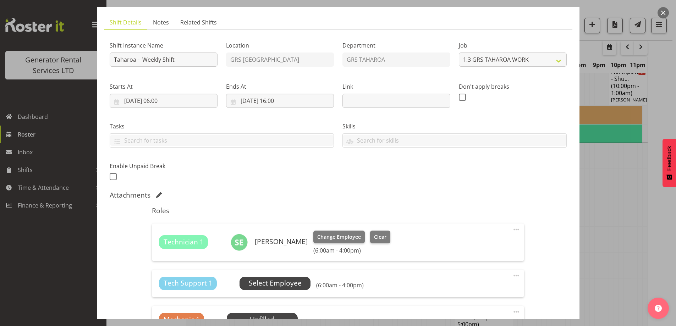
scroll to position [71, 0]
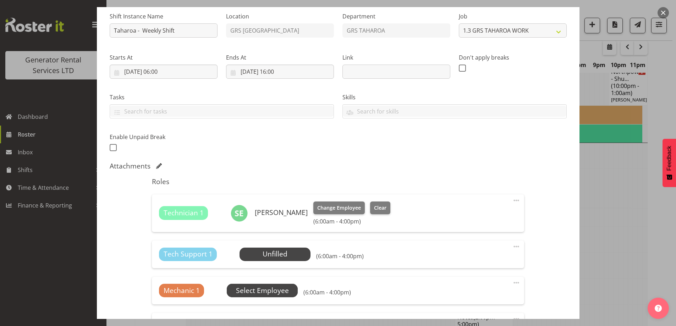
click at [276, 295] on span "Select Employee" at bounding box center [262, 290] width 71 height 13
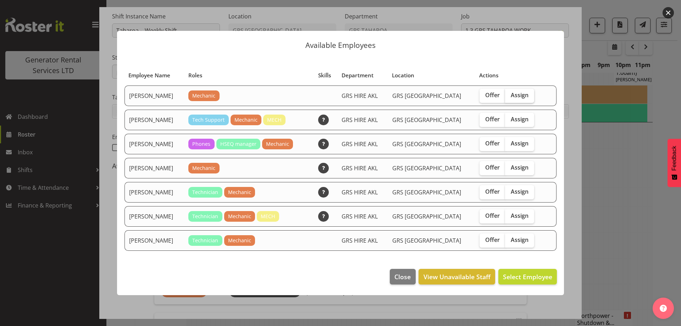
click at [523, 93] on label "Assign" at bounding box center [519, 96] width 29 height 14
click at [510, 93] on input "Assign" at bounding box center [507, 95] width 5 height 5
checkbox input "true"
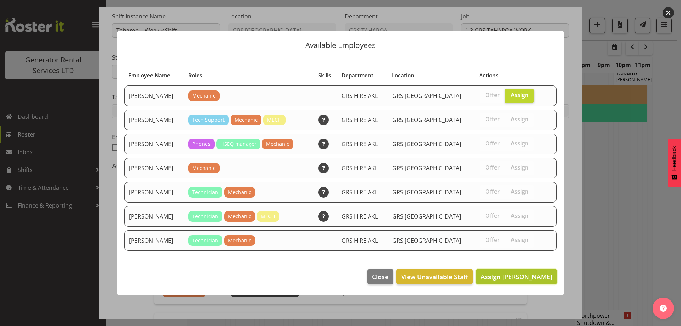
click at [538, 269] on button "Assign Aaron Naish" at bounding box center [516, 277] width 81 height 16
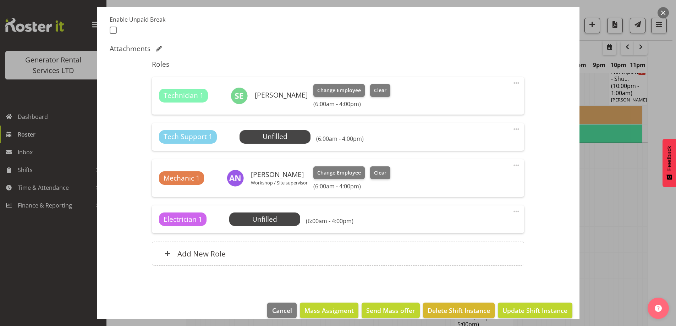
scroll to position [198, 0]
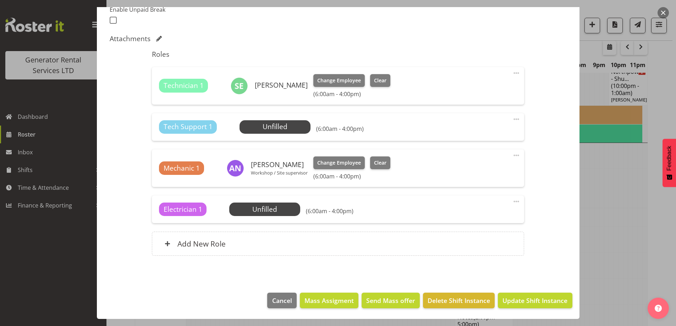
click at [512, 120] on span at bounding box center [516, 119] width 9 height 9
click at [485, 163] on link "Delete" at bounding box center [486, 160] width 68 height 13
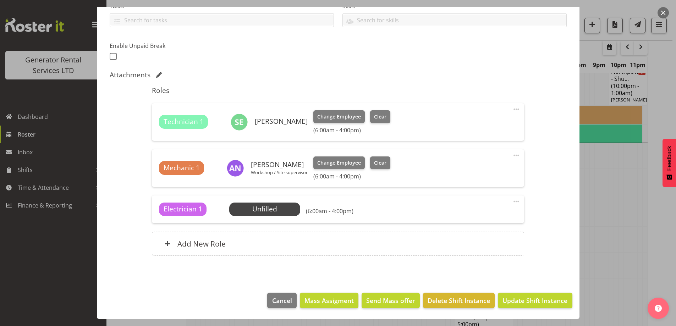
scroll to position [162, 0]
click at [512, 202] on span at bounding box center [516, 201] width 9 height 9
click at [479, 249] on div "Edit Cover Role Delete" at bounding box center [486, 230] width 68 height 44
click at [479, 245] on link "Delete" at bounding box center [486, 242] width 68 height 13
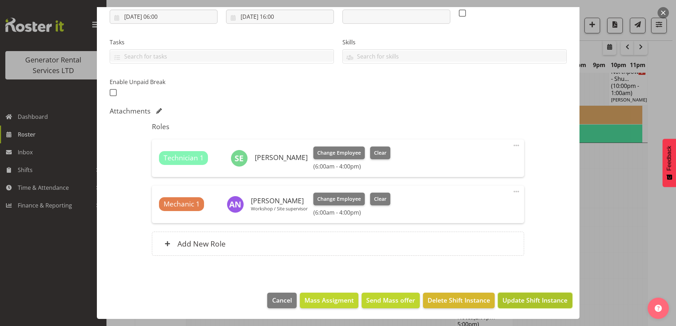
click at [529, 299] on span "Update Shift Instance" at bounding box center [534, 299] width 65 height 9
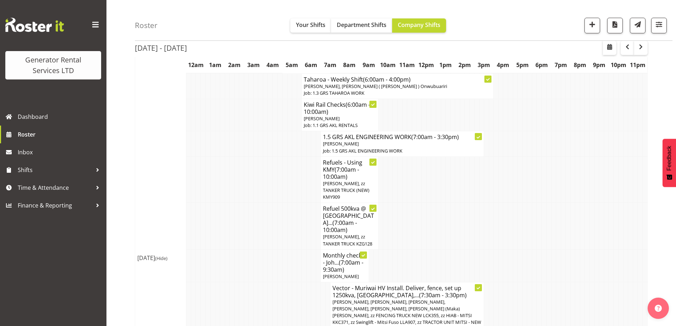
scroll to position [484, 0]
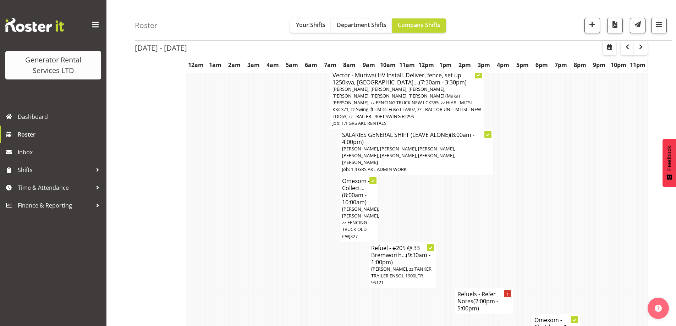
click at [235, 242] on td at bounding box center [236, 265] width 5 height 46
click at [250, 242] on td at bounding box center [251, 265] width 5 height 46
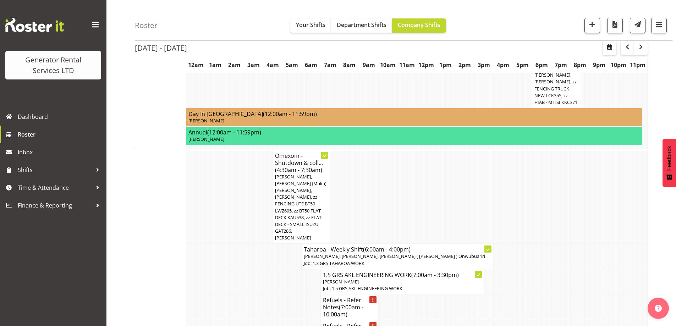
scroll to position [768, 0]
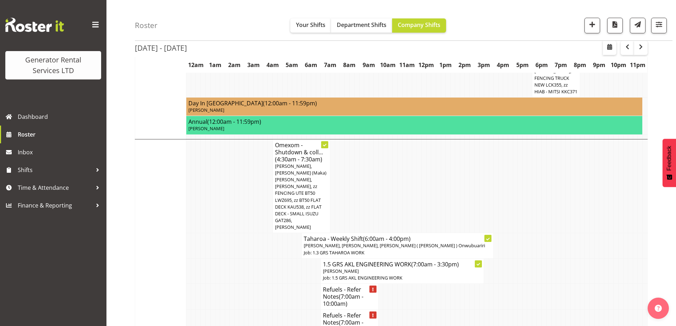
click at [305, 310] on td at bounding box center [303, 323] width 5 height 26
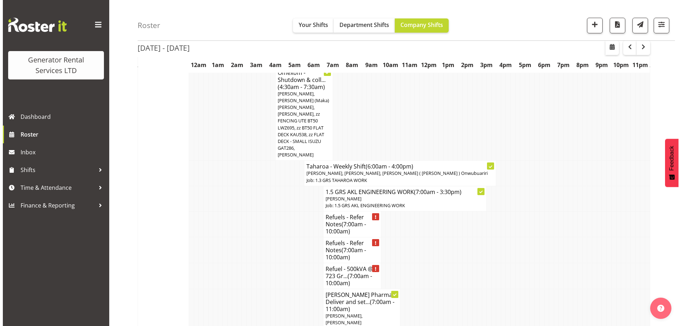
scroll to position [839, 0]
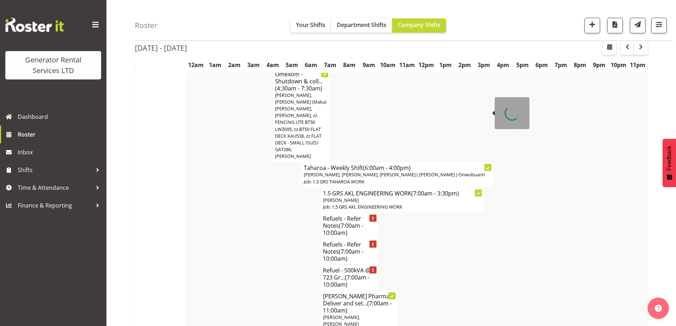
click at [334, 171] on span "[PERSON_NAME], [PERSON_NAME], [PERSON_NAME] ( [PERSON_NAME] ) Onwubuariri" at bounding box center [394, 174] width 181 height 6
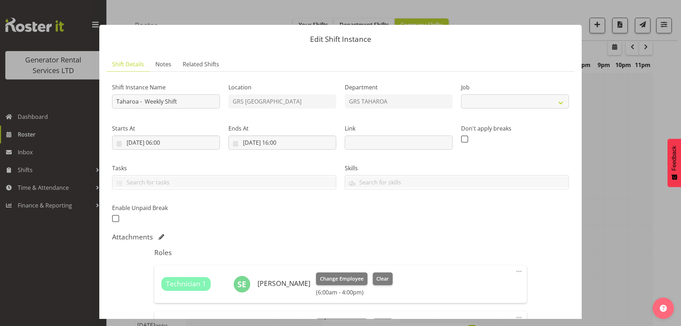
select select "874"
drag, startPoint x: 177, startPoint y: 96, endPoint x: 170, endPoint y: 99, distance: 7.9
click at [170, 99] on input "Taharoa - Weekly Shift" at bounding box center [166, 101] width 108 height 14
click at [163, 100] on input "Taharoa - Weekly Shift" at bounding box center [166, 101] width 108 height 14
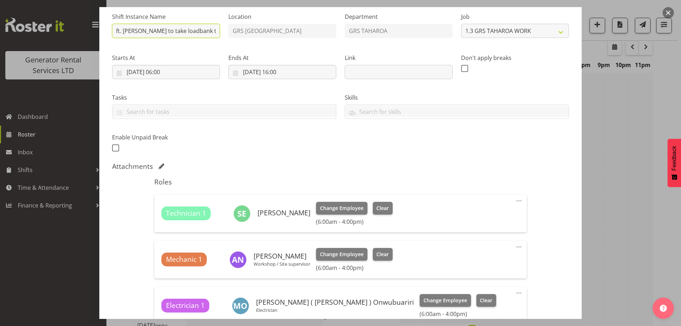
scroll to position [71, 0]
type input "Taharoa - Weekend Shift. Aaron to take loadbank to Taharoa"
click at [377, 150] on div "Shift Instance Name Taharoa - Weekend Shift. Aaron to take loadbank to Taharoa …" at bounding box center [340, 79] width 465 height 155
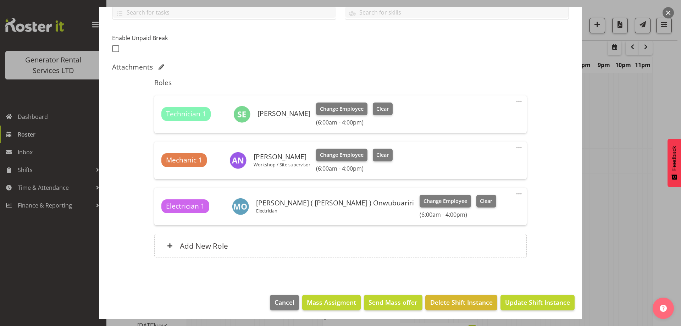
scroll to position [172, 0]
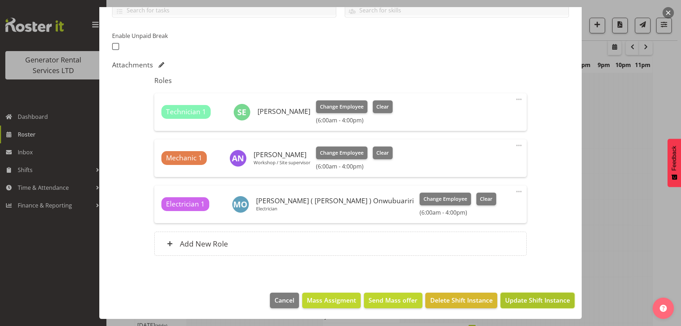
click at [524, 301] on span "Update Shift Instance" at bounding box center [537, 299] width 65 height 9
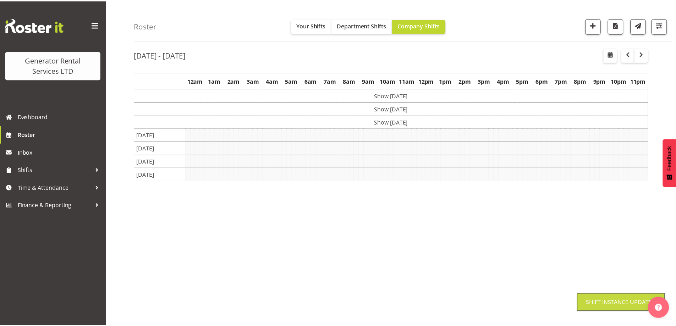
scroll to position [23, 0]
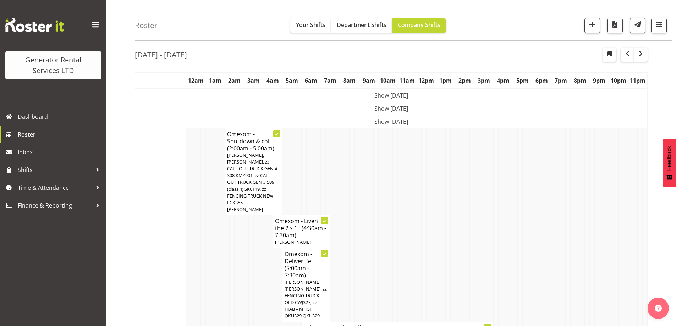
click at [389, 250] on td at bounding box center [390, 285] width 5 height 74
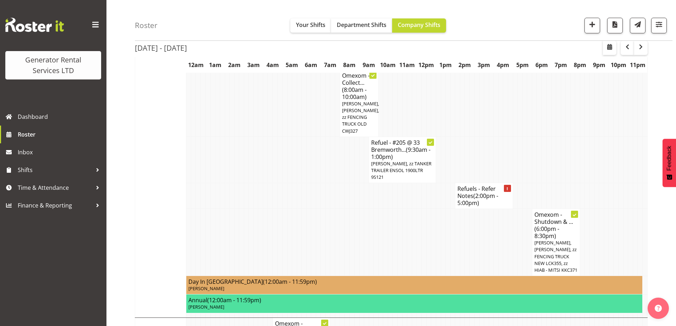
scroll to position [590, 0]
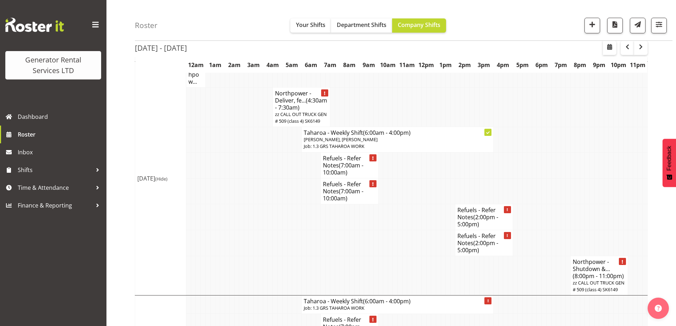
scroll to position [1401, 0]
click at [281, 255] on td at bounding box center [279, 274] width 5 height 39
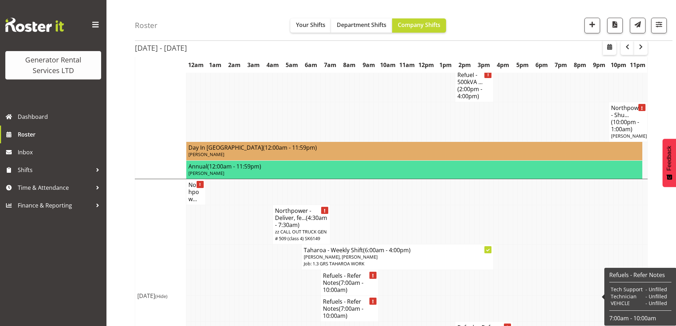
scroll to position [1294, 0]
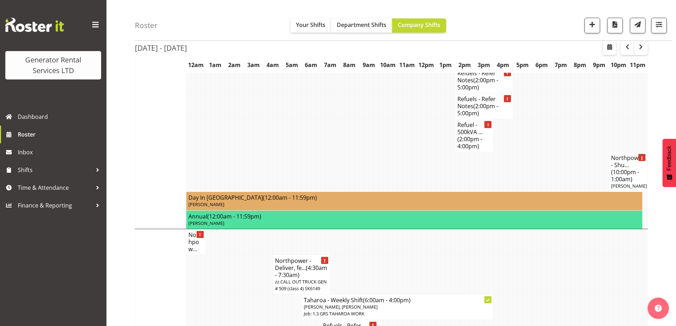
scroll to position [1082, 0]
